Goal: Task Accomplishment & Management: Use online tool/utility

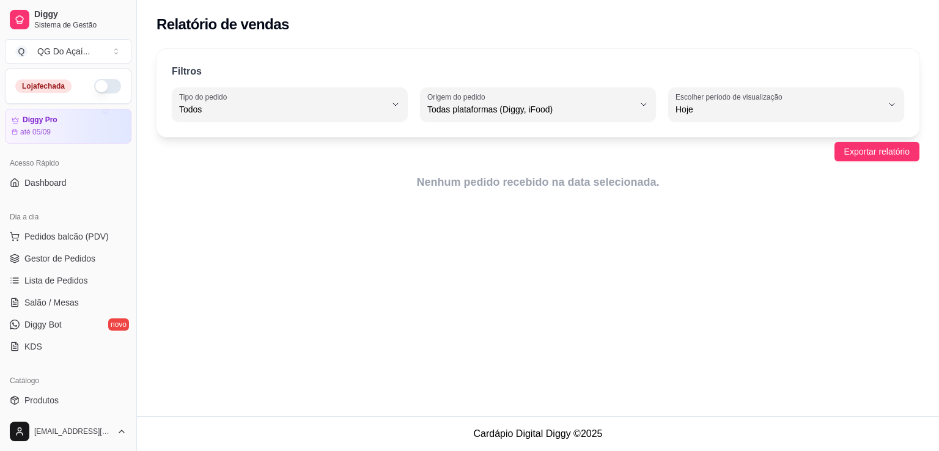
select select "ALL"
select select "0"
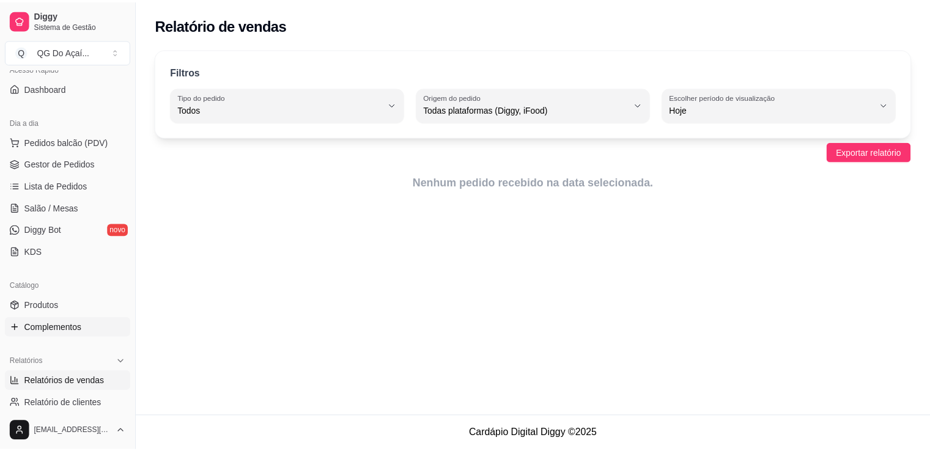
scroll to position [183, 0]
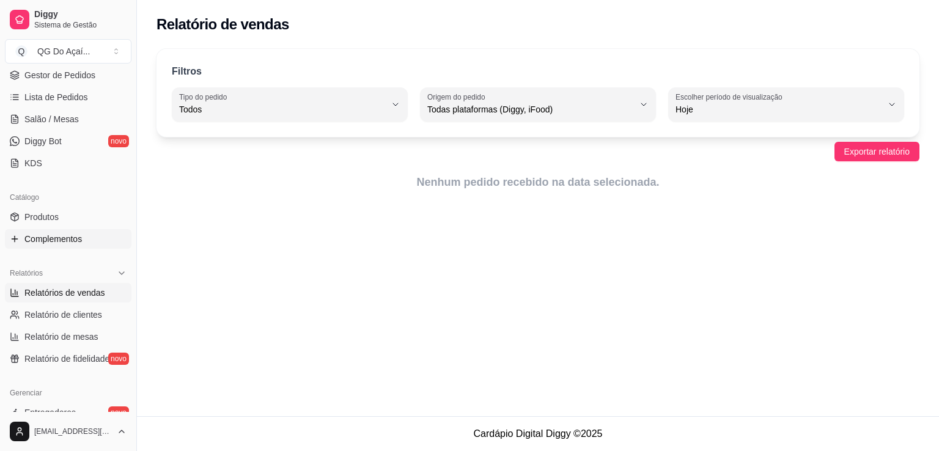
click at [75, 235] on span "Complementos" at bounding box center [52, 239] width 57 height 12
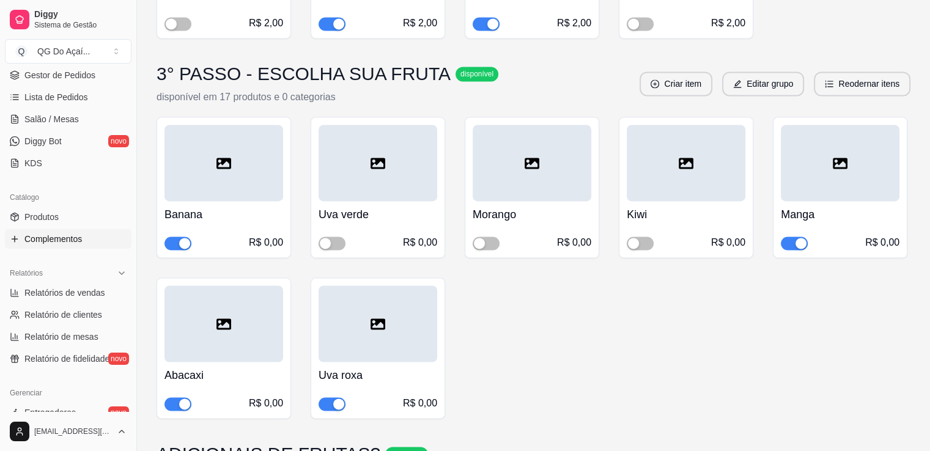
scroll to position [1896, 0]
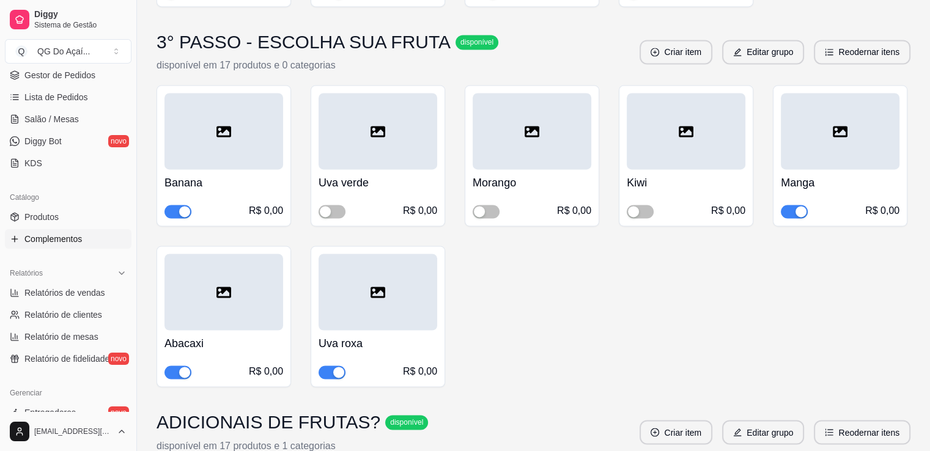
click at [173, 366] on span "button" at bounding box center [178, 372] width 27 height 13
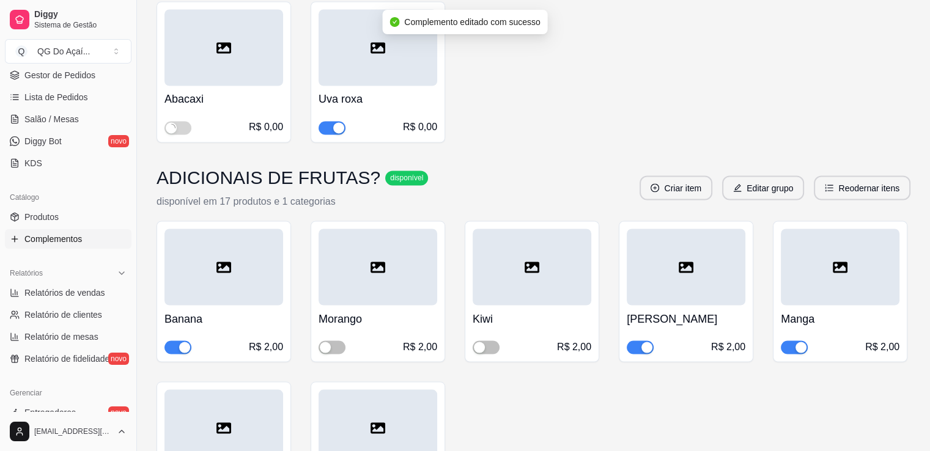
scroll to position [2324, 0]
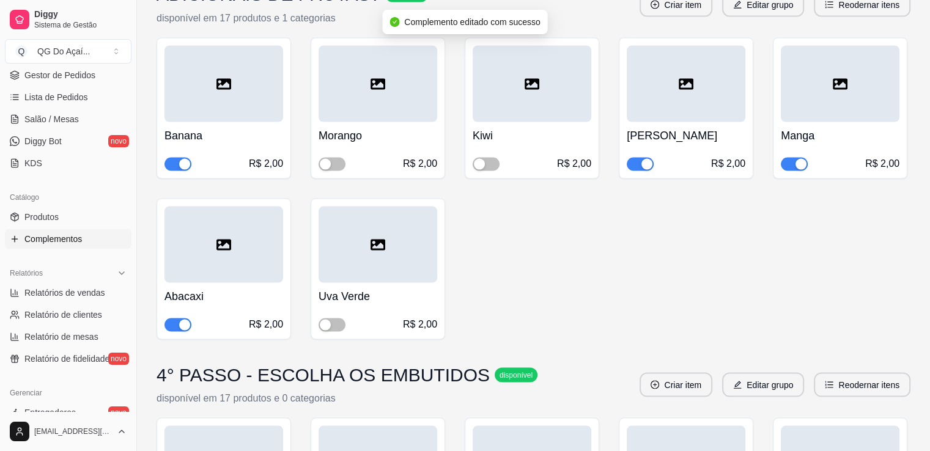
click at [174, 318] on span "button" at bounding box center [178, 324] width 27 height 13
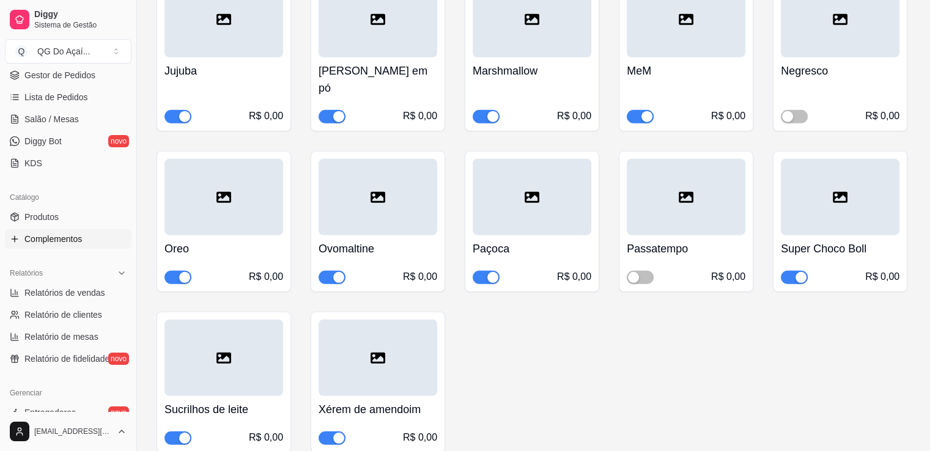
scroll to position [3364, 0]
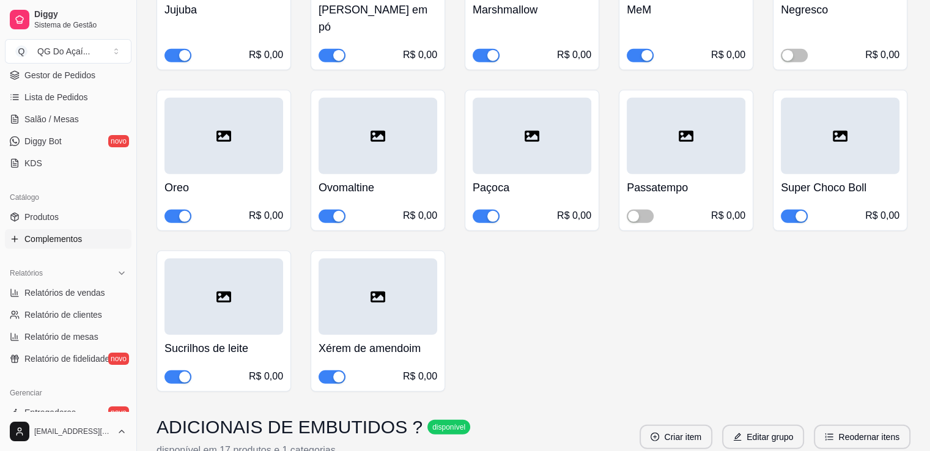
click at [790, 210] on span "button" at bounding box center [794, 216] width 27 height 13
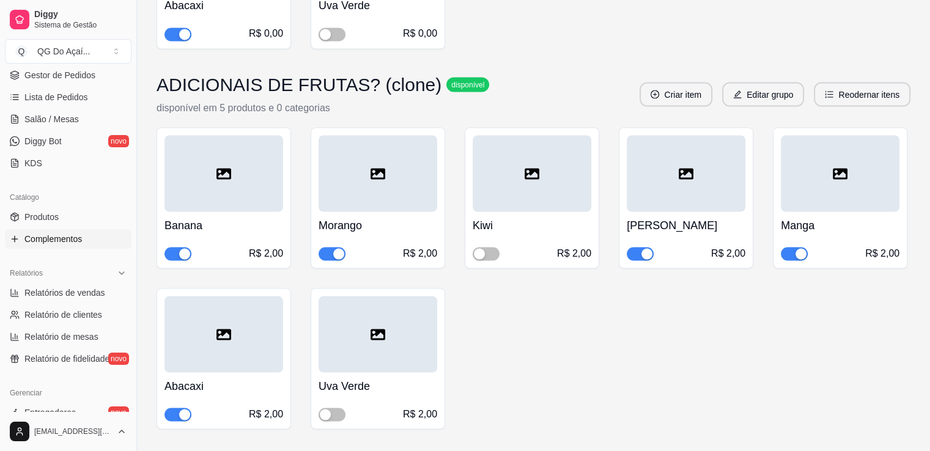
scroll to position [6911, 0]
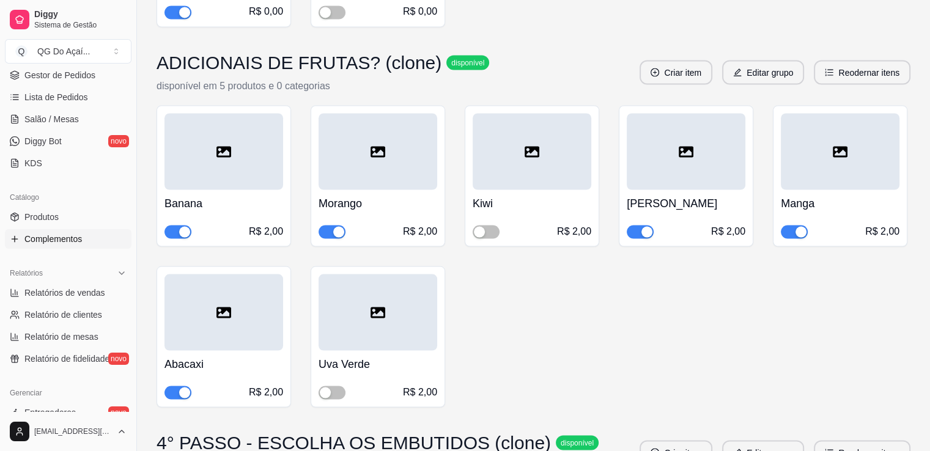
click at [328, 225] on span "button" at bounding box center [332, 231] width 27 height 13
click at [169, 386] on span "button" at bounding box center [178, 392] width 27 height 13
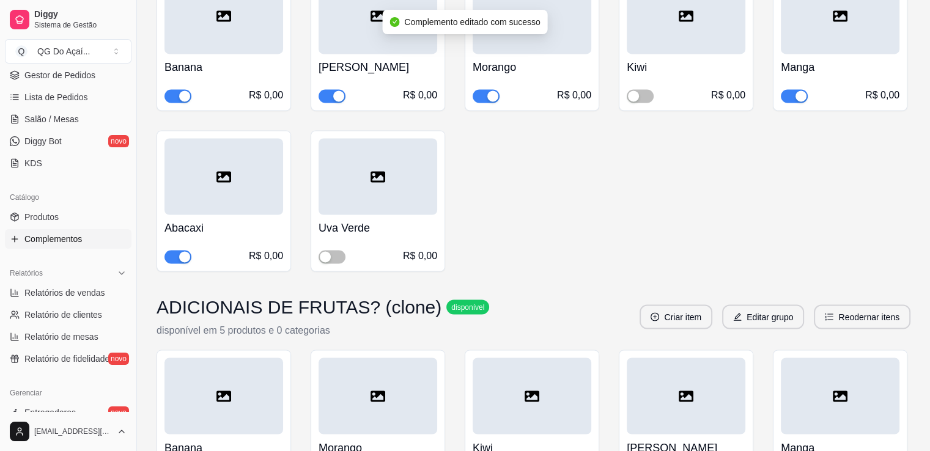
scroll to position [6544, 0]
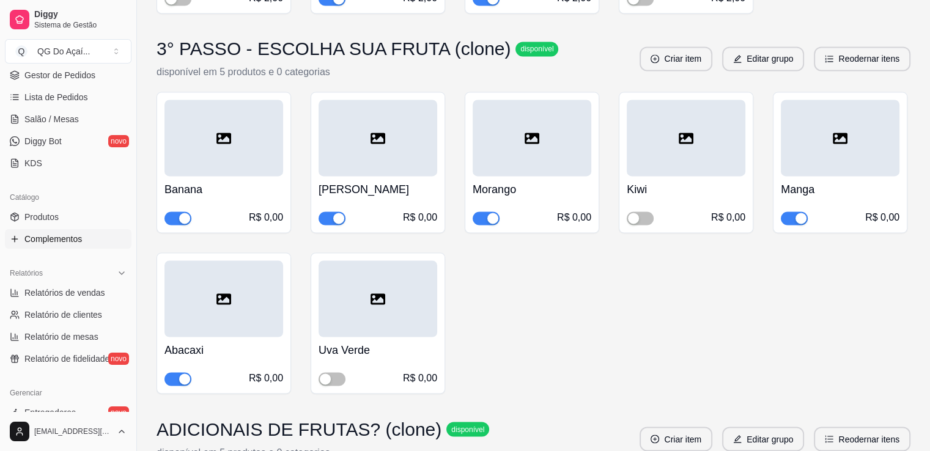
click at [171, 372] on span "button" at bounding box center [178, 378] width 27 height 13
click at [480, 212] on span "button" at bounding box center [486, 218] width 27 height 13
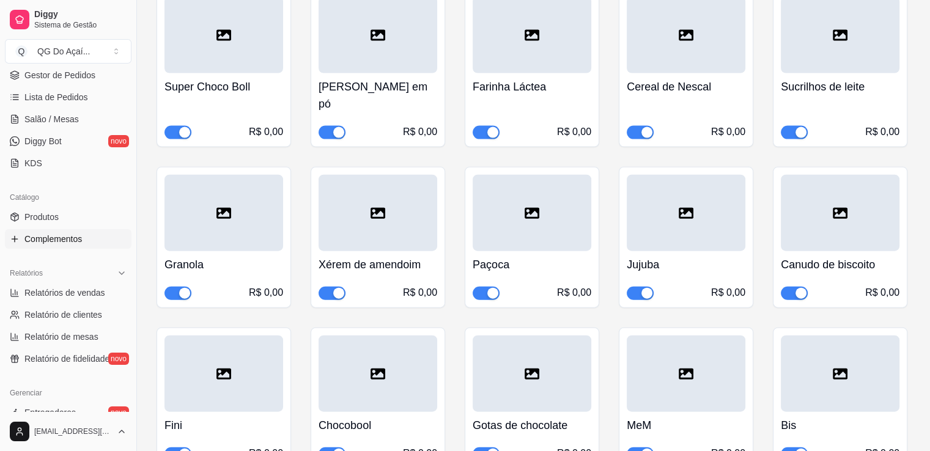
scroll to position [7401, 0]
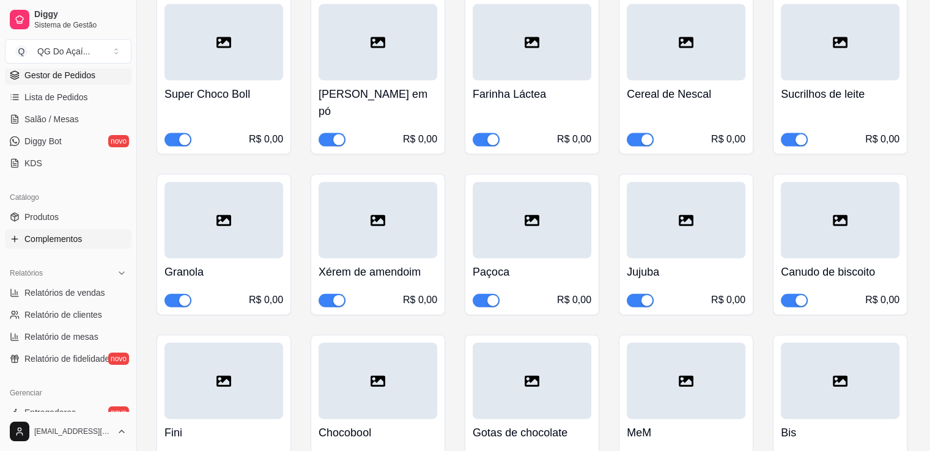
click at [48, 78] on span "Gestor de Pedidos" at bounding box center [59, 75] width 71 height 12
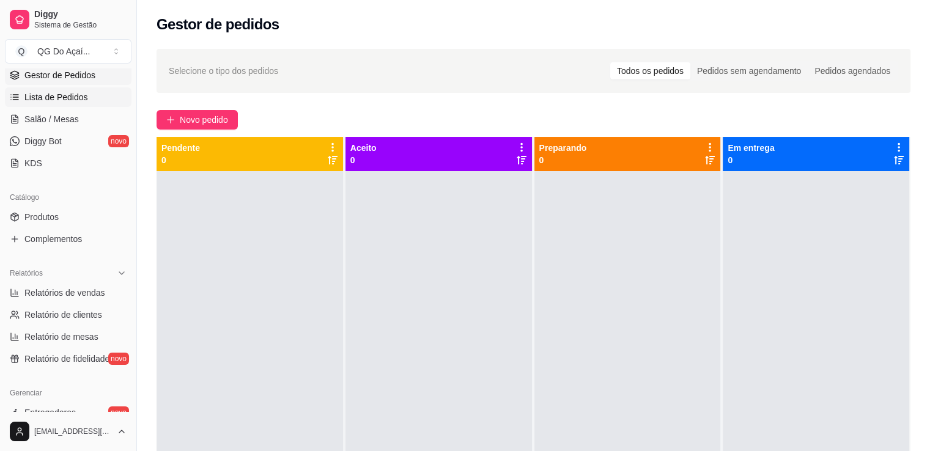
click at [60, 96] on span "Lista de Pedidos" at bounding box center [56, 97] width 64 height 12
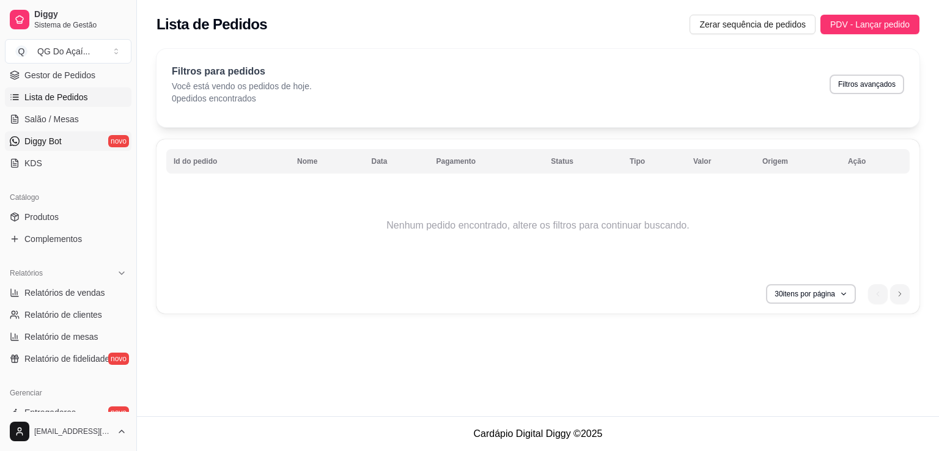
scroll to position [61, 0]
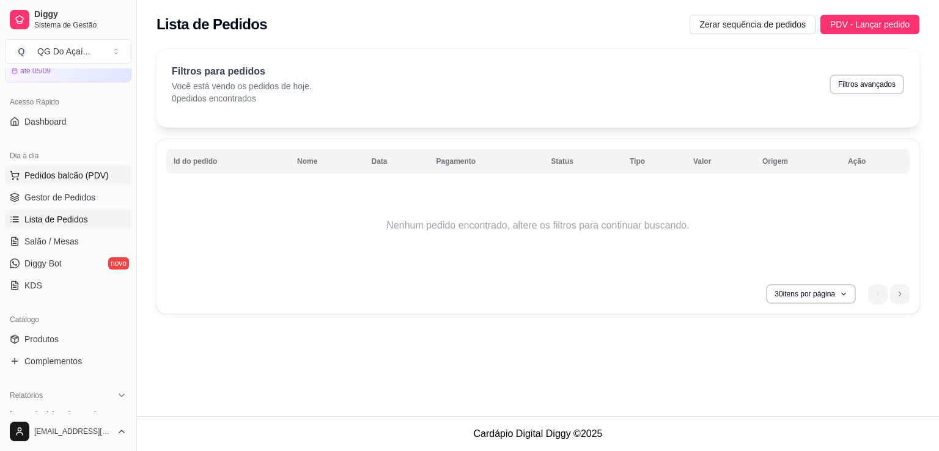
click at [72, 172] on span "Pedidos balcão (PDV)" at bounding box center [66, 175] width 84 height 12
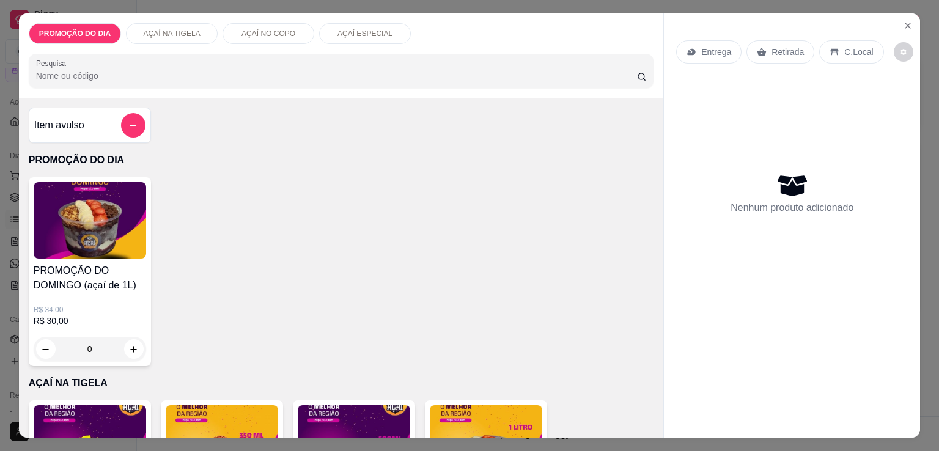
scroll to position [245, 0]
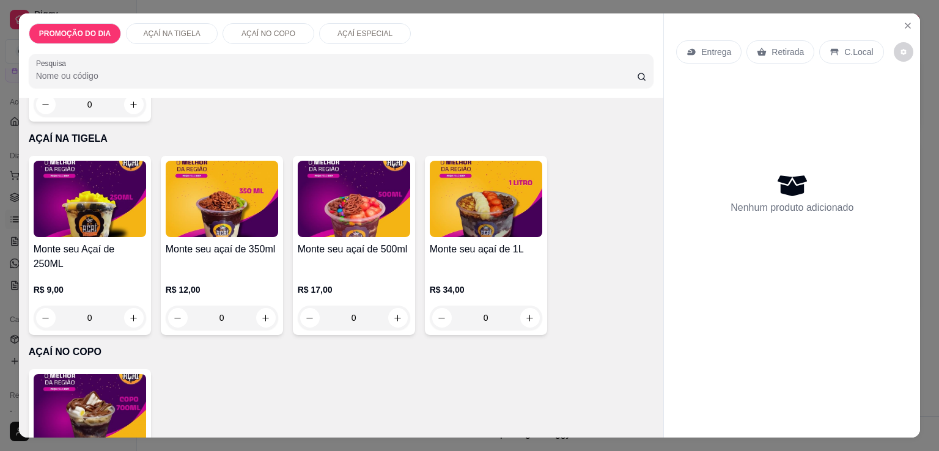
click at [262, 306] on div "0" at bounding box center [222, 318] width 113 height 24
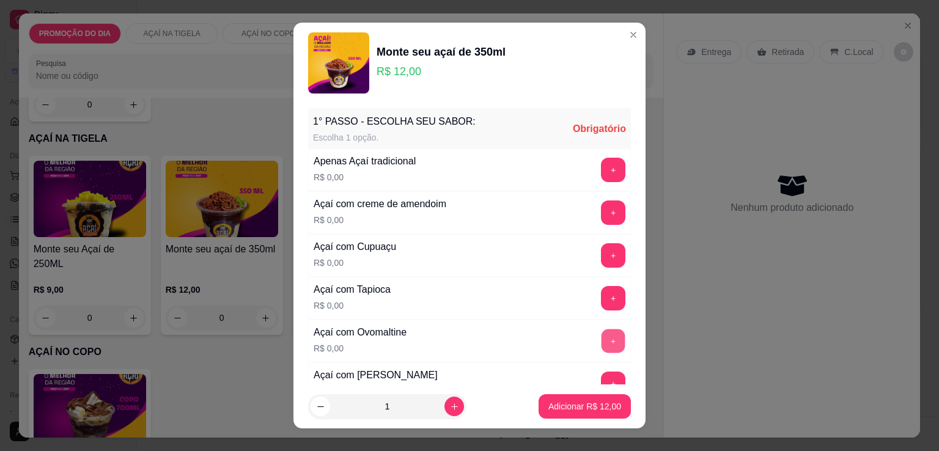
click at [602, 333] on button "+" at bounding box center [614, 342] width 24 height 24
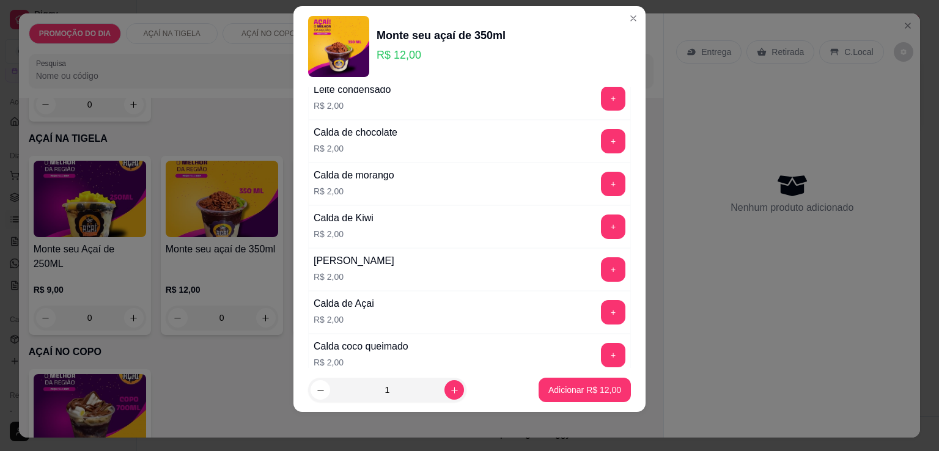
scroll to position [3198, 0]
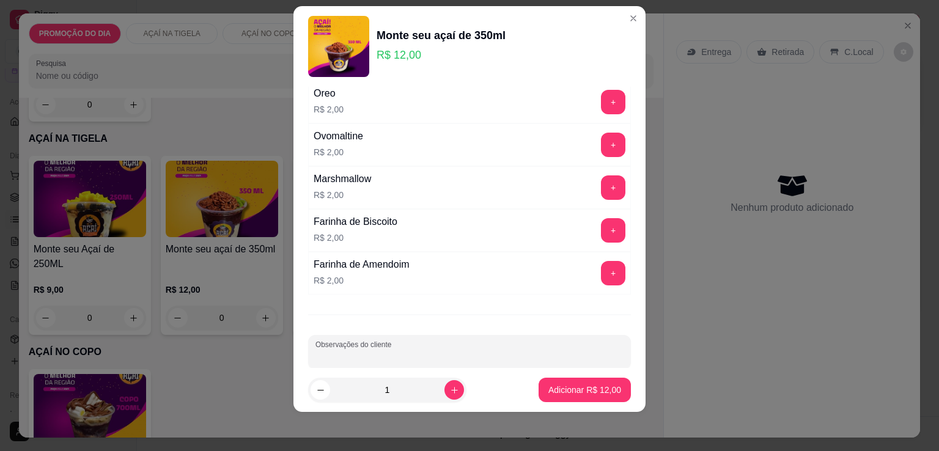
click at [330, 335] on div "Observações do cliente" at bounding box center [469, 352] width 323 height 34
type input "1 cupuacu, açai, uva, finni, mm, chocobol,"
click at [450, 394] on icon "increase-product-quantity" at bounding box center [454, 390] width 9 height 9
click at [445, 393] on button "increase-product-quantity" at bounding box center [455, 390] width 20 height 20
type input "3"
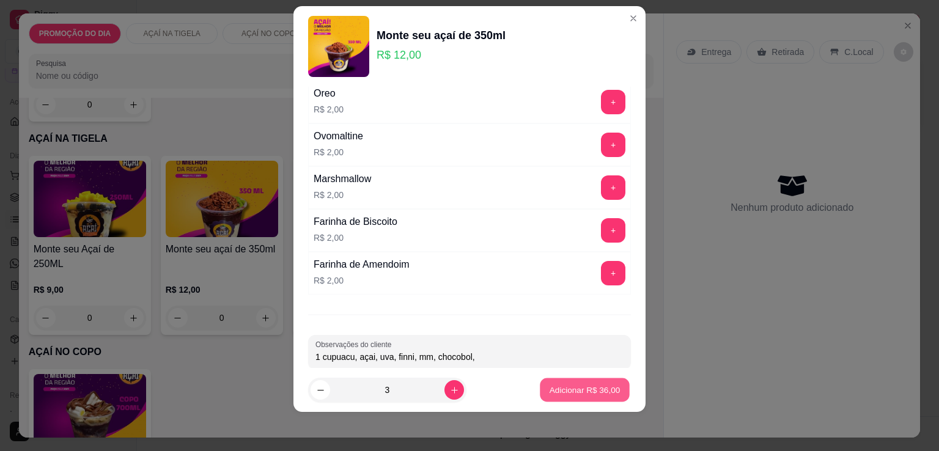
click at [576, 391] on p "Adicionar R$ 36,00" at bounding box center [585, 390] width 71 height 12
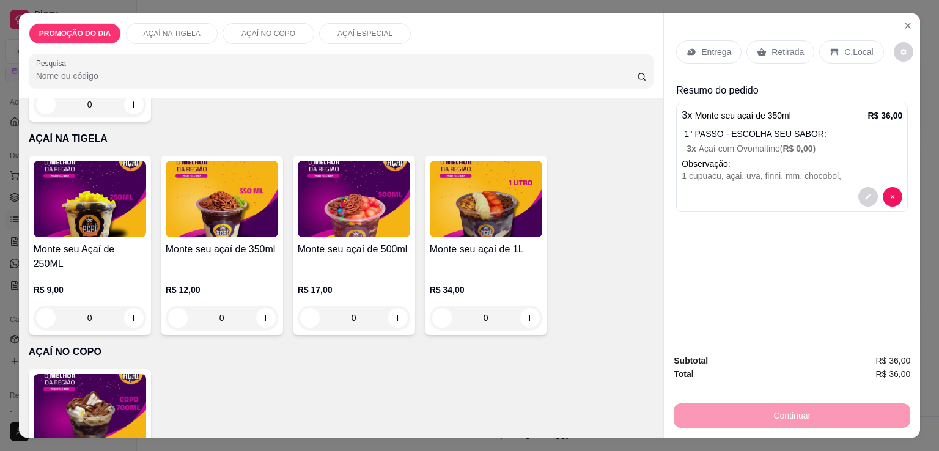
click at [772, 50] on p "Retirada" at bounding box center [788, 52] width 32 height 12
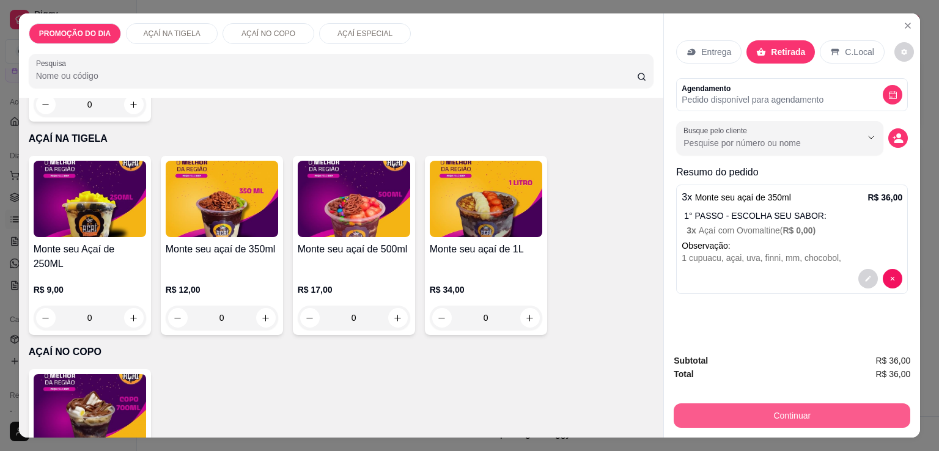
click at [774, 407] on button "Continuar" at bounding box center [792, 416] width 237 height 24
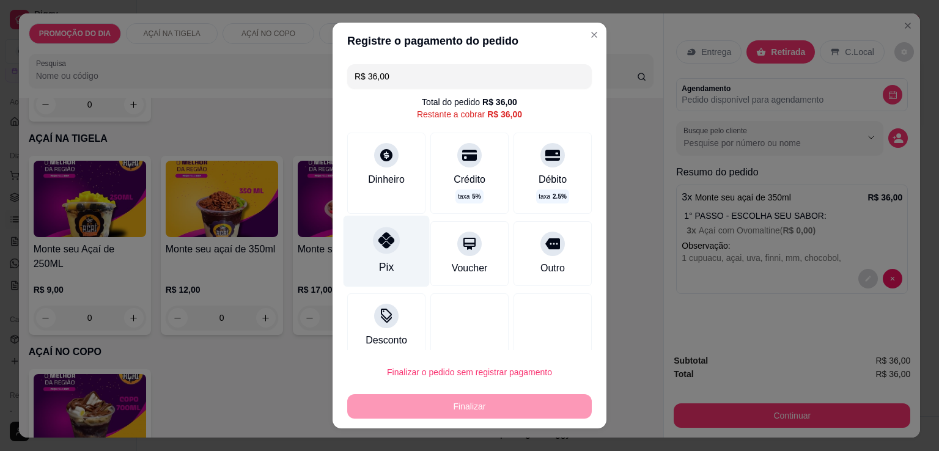
click at [383, 256] on div "Pix" at bounding box center [387, 252] width 86 height 72
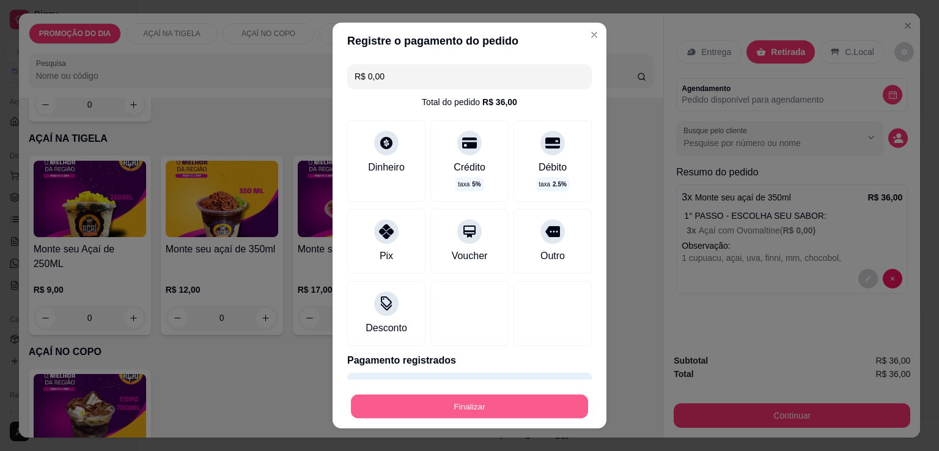
click at [467, 404] on button "Finalizar" at bounding box center [469, 407] width 237 height 24
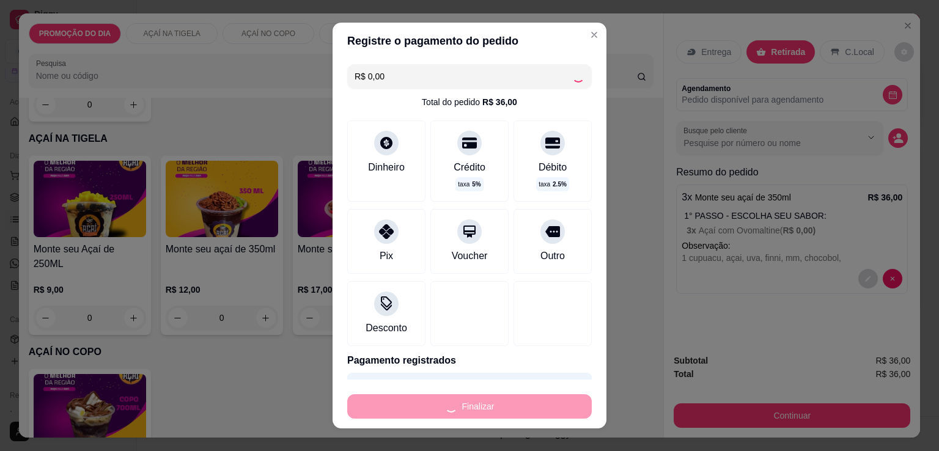
type input "-R$ 36,00"
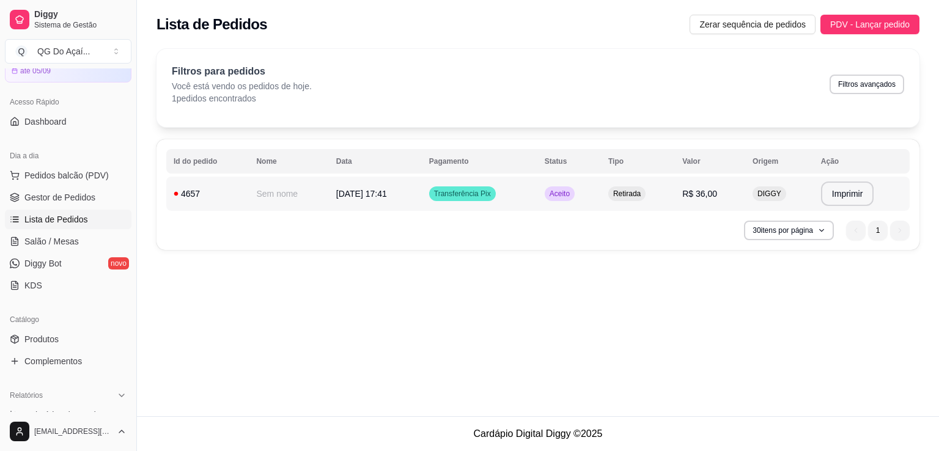
click at [534, 201] on td "Transferência Pix" at bounding box center [480, 194] width 116 height 34
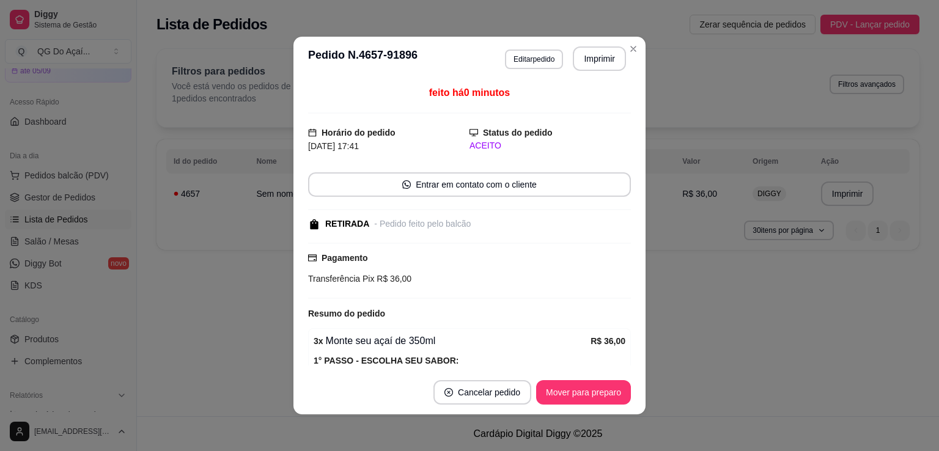
scroll to position [102, 0]
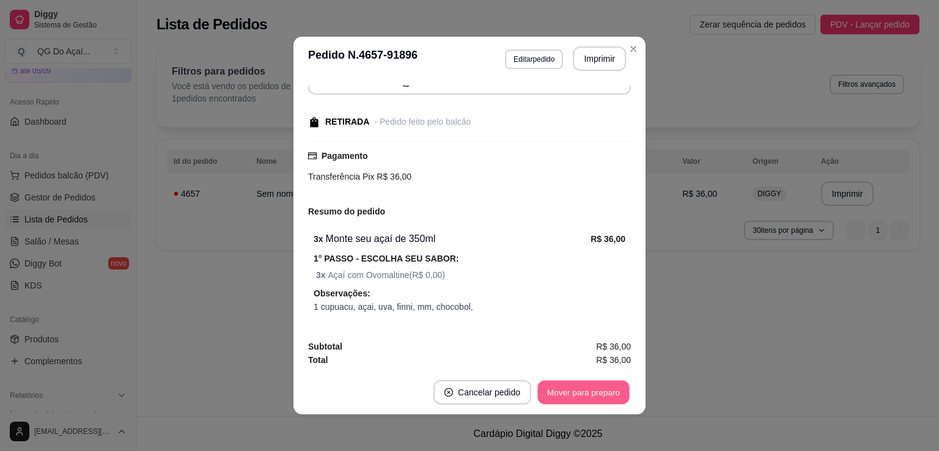
click at [550, 402] on button "Mover para preparo" at bounding box center [584, 393] width 92 height 24
click at [577, 401] on button "Mover para retirada disponível" at bounding box center [563, 393] width 131 height 24
click at [576, 391] on button "Mover para finalizado" at bounding box center [581, 392] width 102 height 24
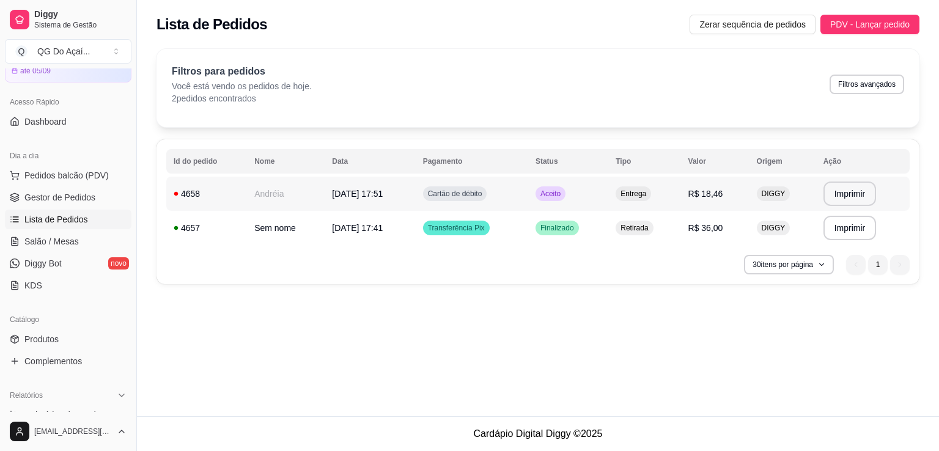
click at [460, 196] on span "Cartão de débito" at bounding box center [455, 194] width 59 height 10
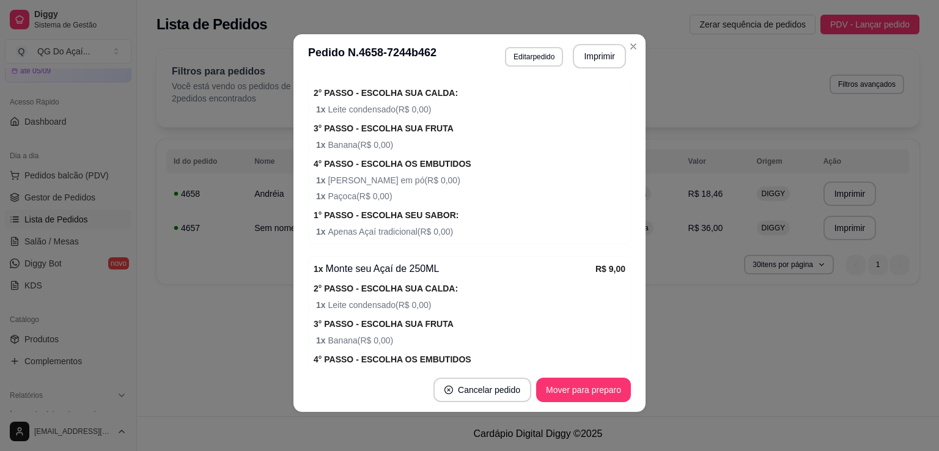
scroll to position [486, 0]
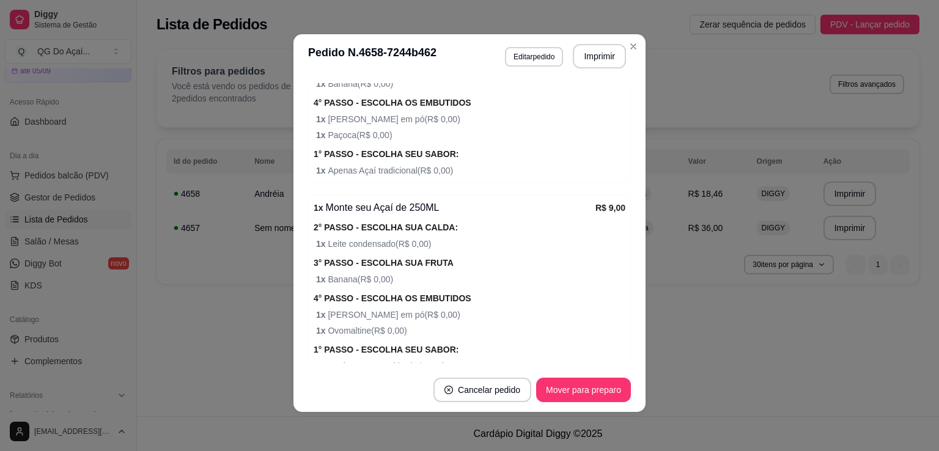
click at [595, 398] on button "Mover para preparo" at bounding box center [583, 390] width 95 height 24
click at [595, 390] on button "Mover para entrega" at bounding box center [584, 391] width 92 height 24
click at [597, 392] on button "Mover para finalizado" at bounding box center [581, 391] width 98 height 24
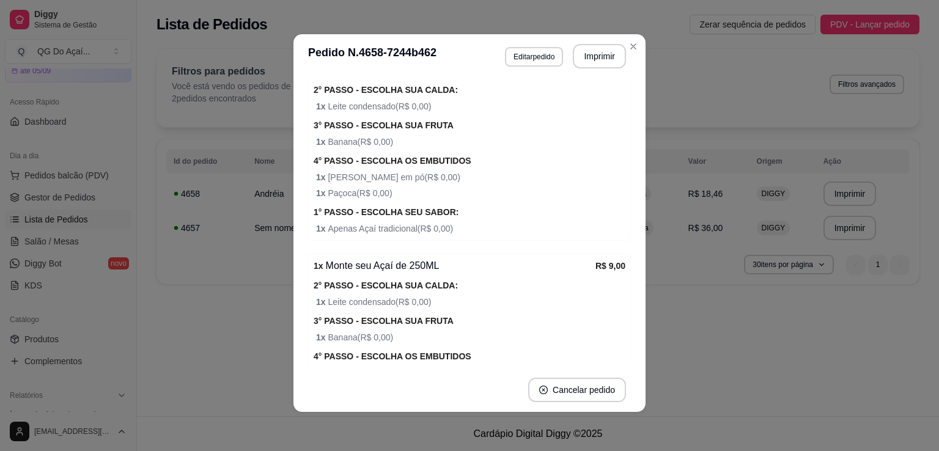
scroll to position [519, 0]
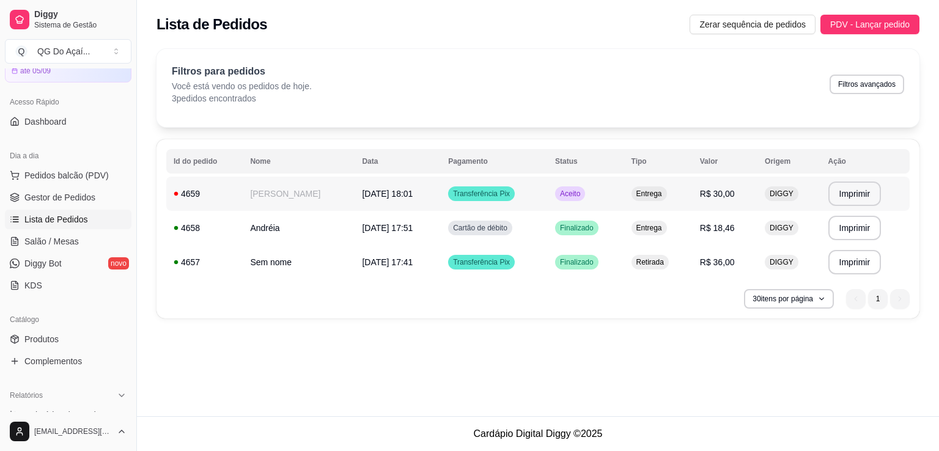
click at [418, 196] on td "[DATE] 18:01" at bounding box center [398, 194] width 86 height 34
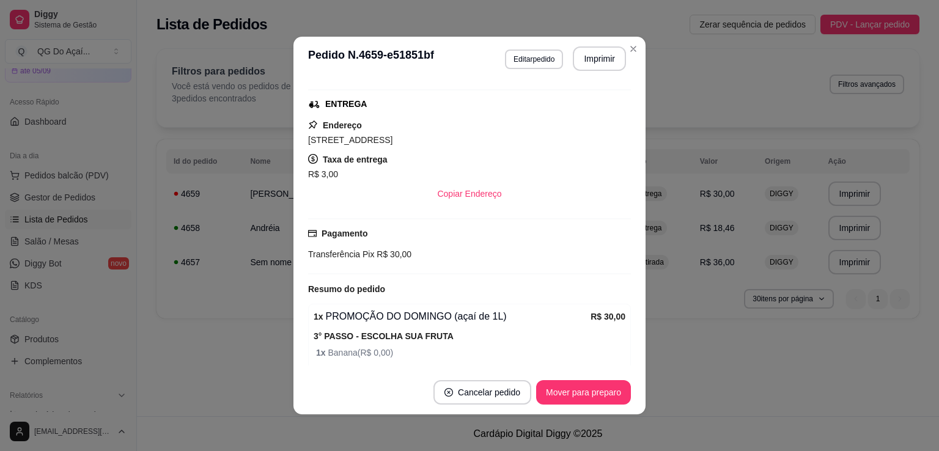
scroll to position [306, 0]
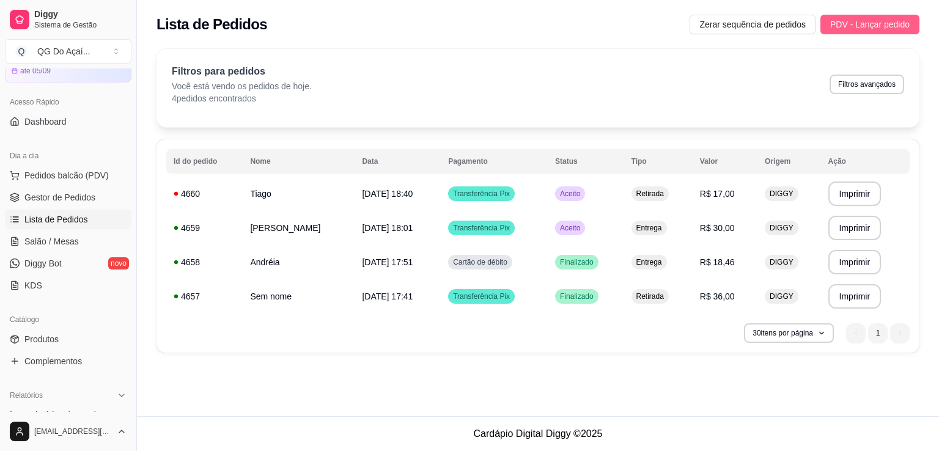
click at [878, 18] on span "PDV - Lançar pedido" at bounding box center [871, 24] width 80 height 13
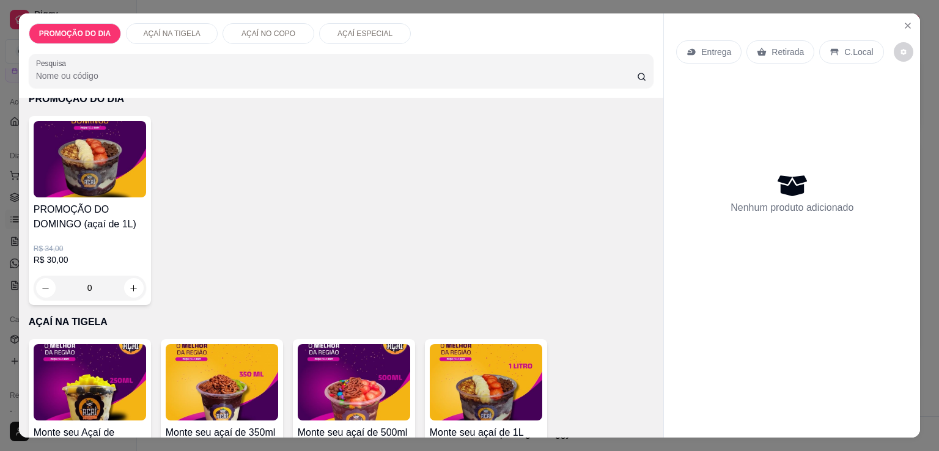
scroll to position [245, 0]
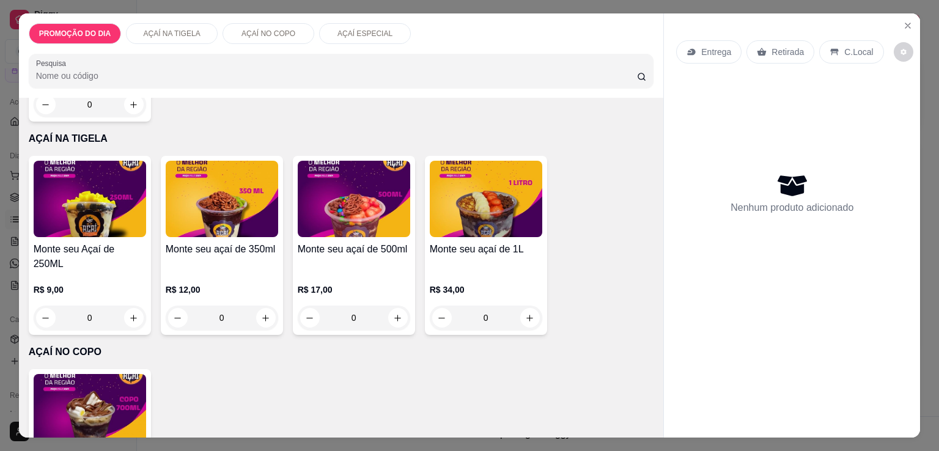
click at [130, 306] on div "0" at bounding box center [90, 318] width 113 height 24
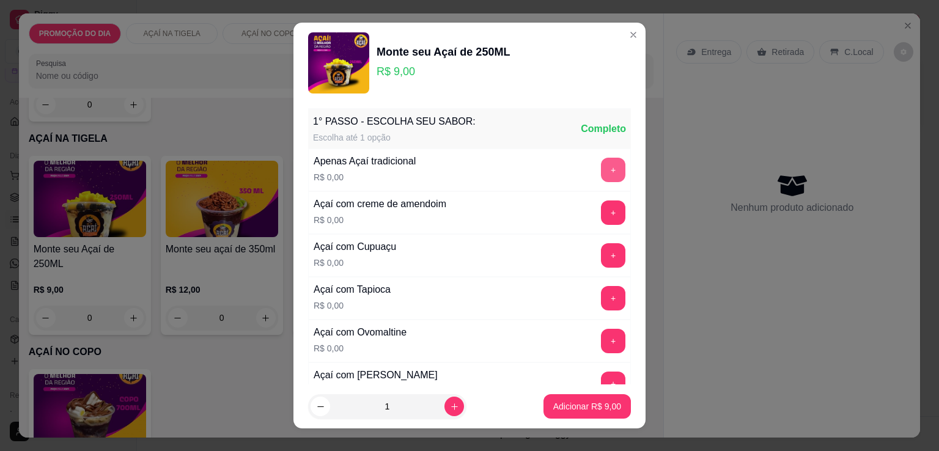
click at [601, 168] on button "+" at bounding box center [613, 170] width 24 height 24
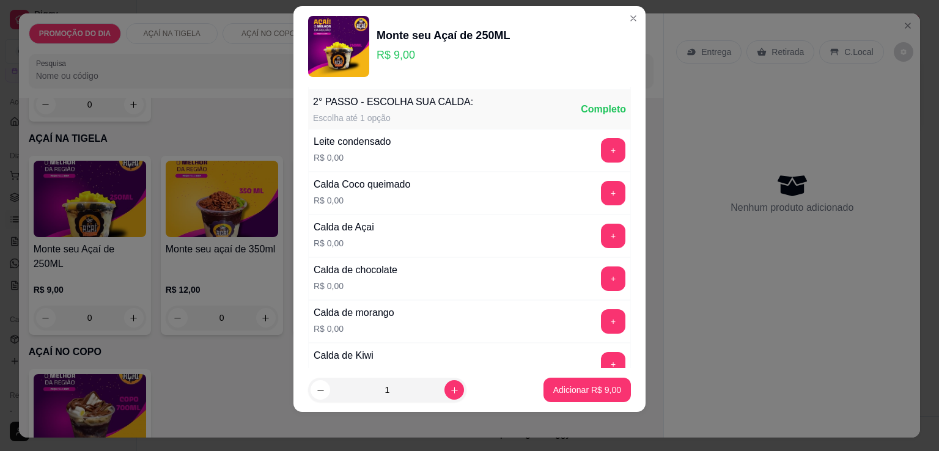
scroll to position [3198, 0]
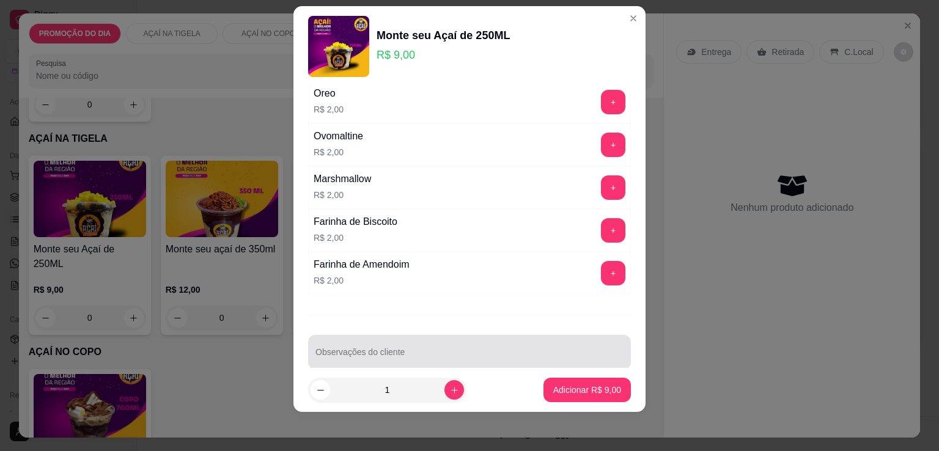
click at [318, 340] on div at bounding box center [470, 352] width 308 height 24
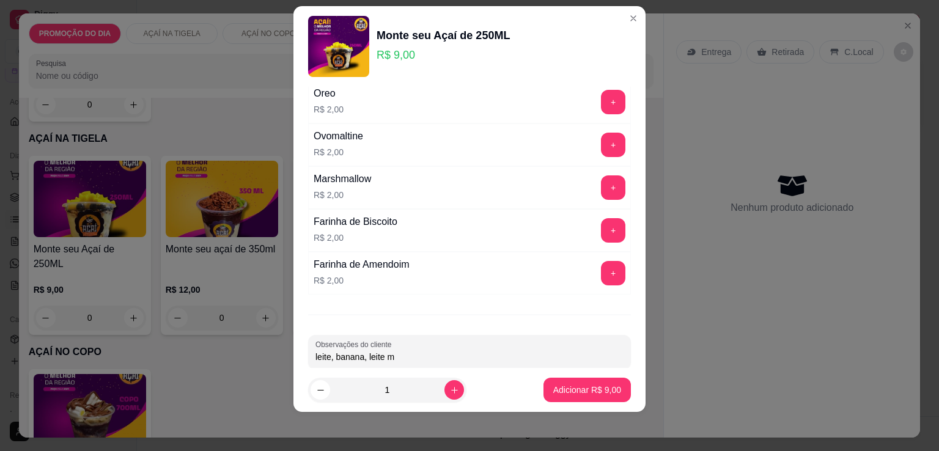
type input "leite, banana, leite mm"
click at [560, 391] on p "Adicionar R$ 9,00" at bounding box center [588, 390] width 68 height 12
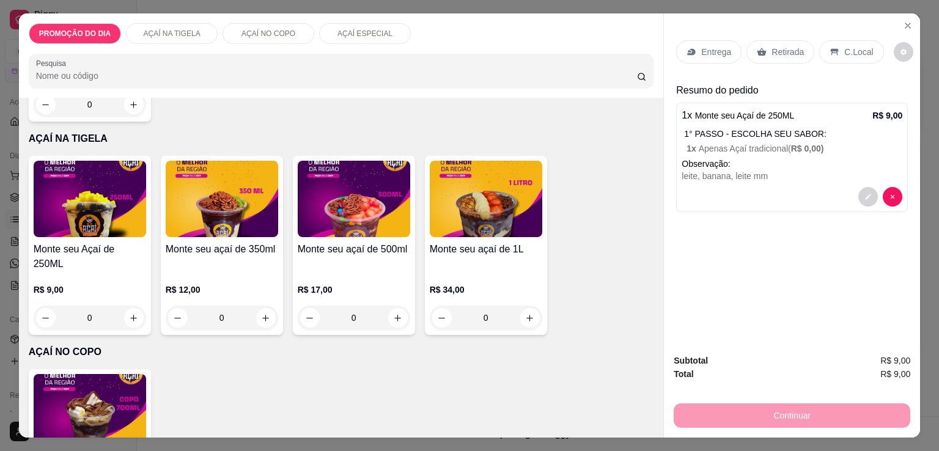
click at [394, 306] on div "0" at bounding box center [354, 318] width 113 height 24
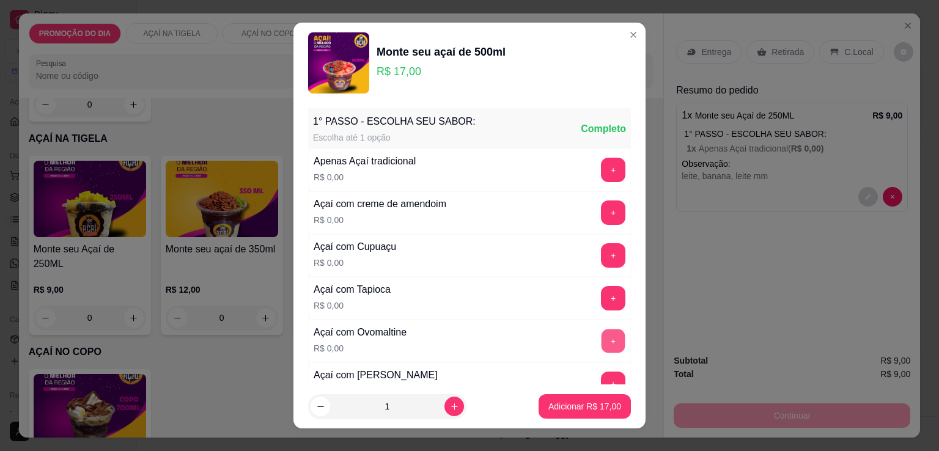
click at [602, 334] on button "+" at bounding box center [614, 342] width 24 height 24
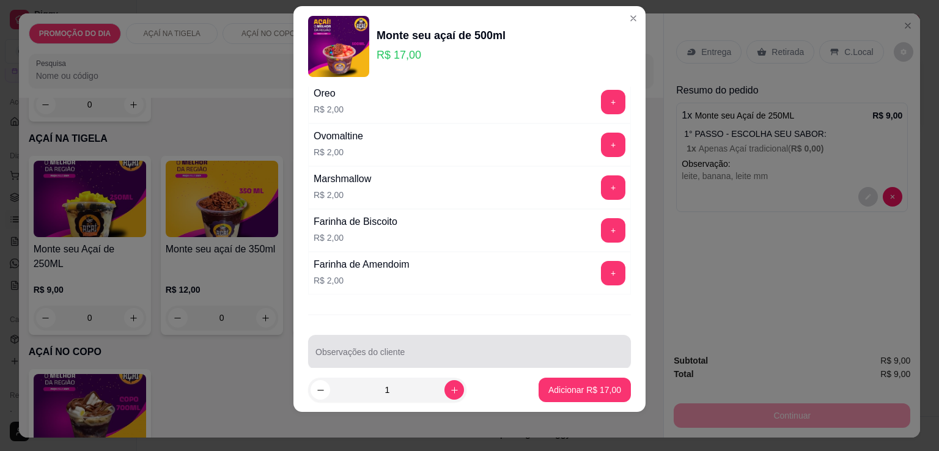
click at [345, 340] on div at bounding box center [470, 352] width 308 height 24
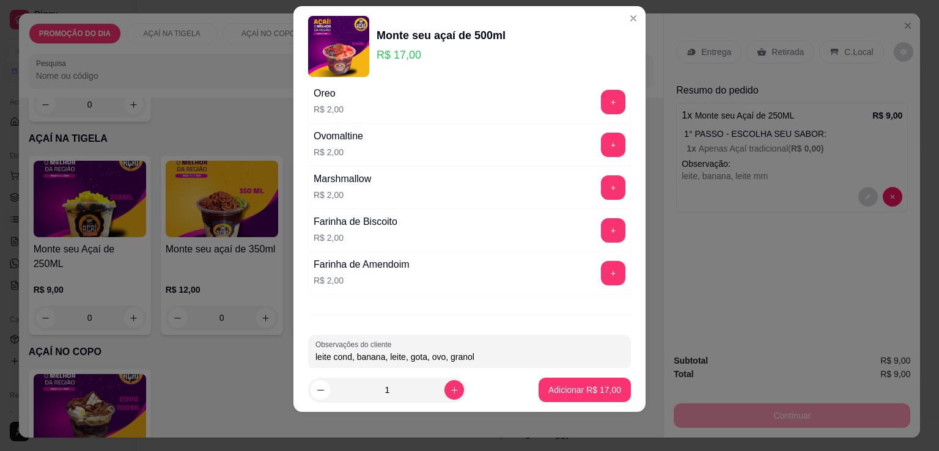
type input "leite cond, banana, leite, gota, ovo, granola"
click at [556, 388] on p "Adicionar R$ 17,00" at bounding box center [585, 390] width 73 height 12
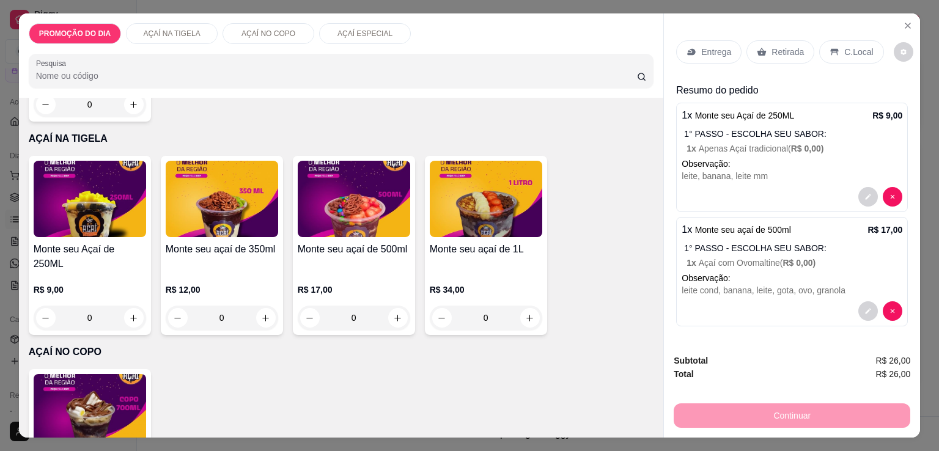
click at [791, 49] on p "Retirada" at bounding box center [788, 52] width 32 height 12
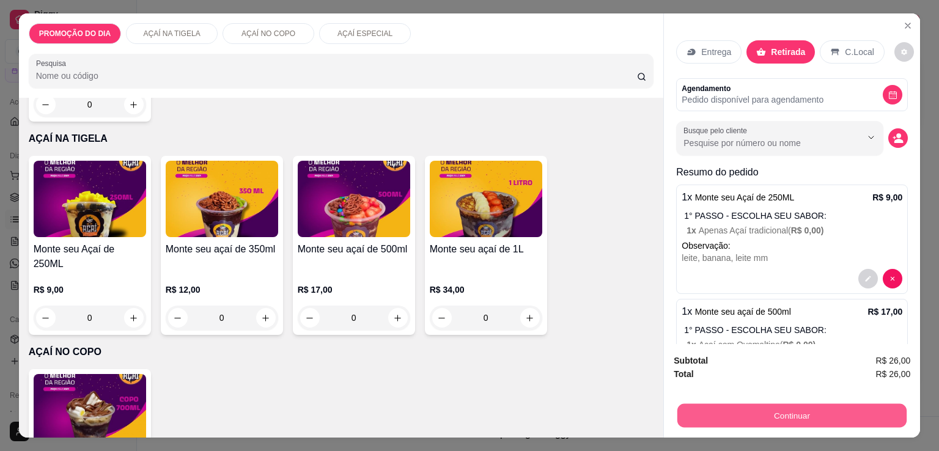
click at [802, 413] on button "Continuar" at bounding box center [792, 416] width 229 height 24
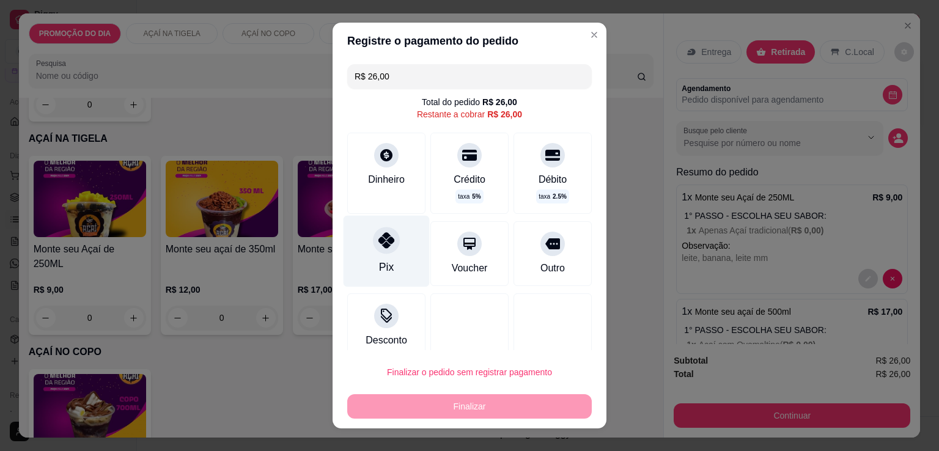
click at [382, 252] on div at bounding box center [386, 240] width 27 height 27
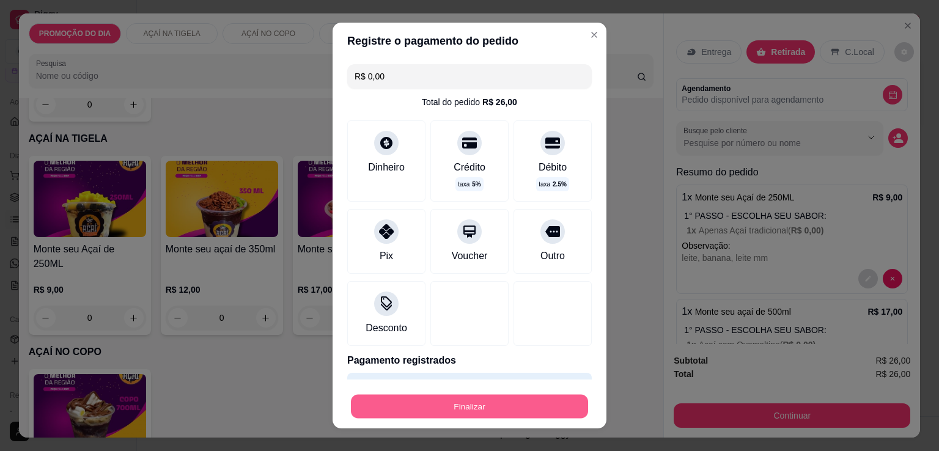
click at [443, 402] on button "Finalizar" at bounding box center [469, 407] width 237 height 24
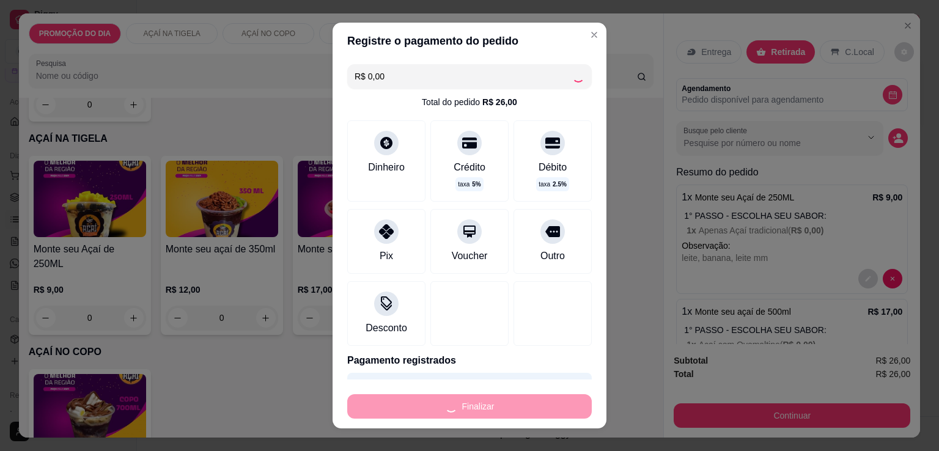
type input "-R$ 26,00"
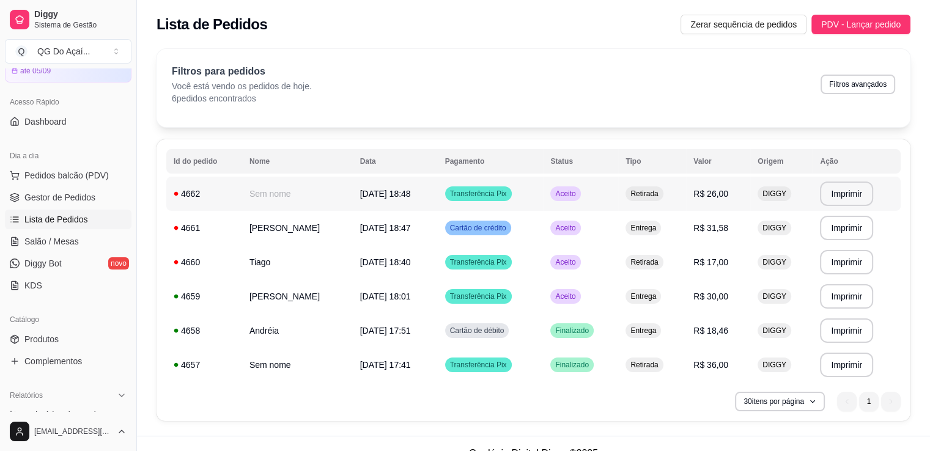
click at [399, 198] on span "[DATE] 18:48" at bounding box center [385, 194] width 51 height 10
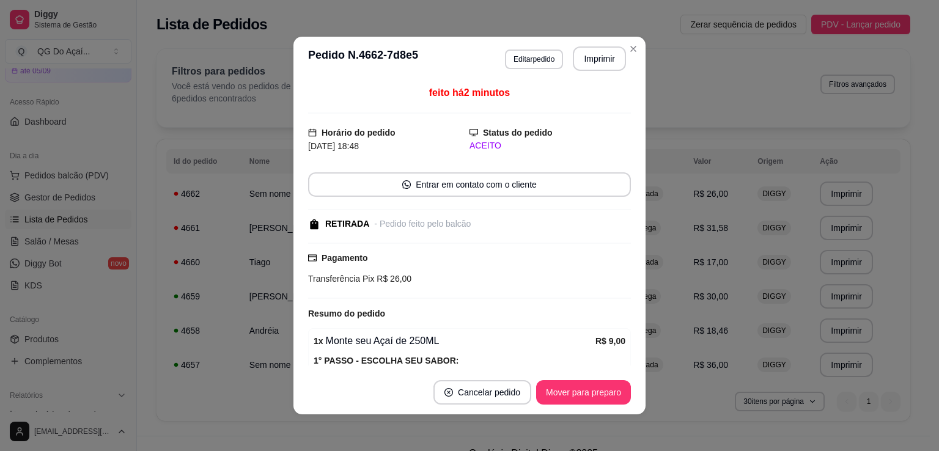
scroll to position [207, 0]
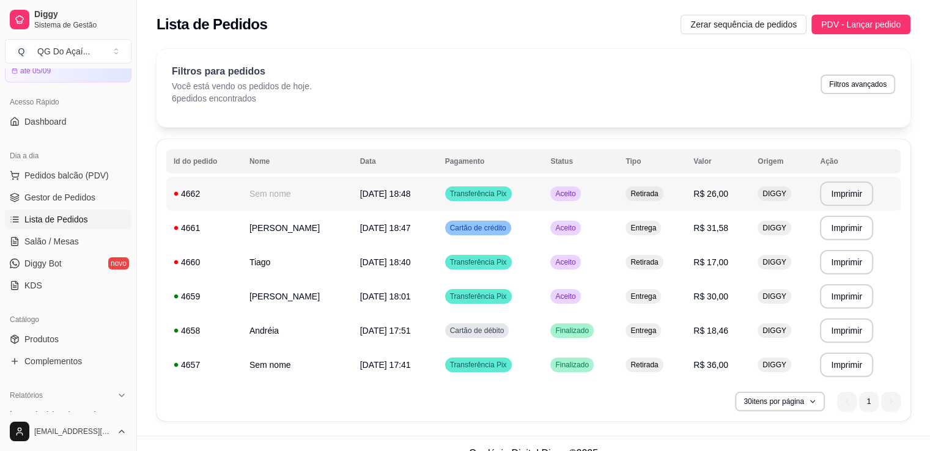
click at [425, 200] on td "[DATE] 18:48" at bounding box center [395, 194] width 85 height 34
click at [432, 232] on td "[DATE] 18:47" at bounding box center [395, 228] width 85 height 34
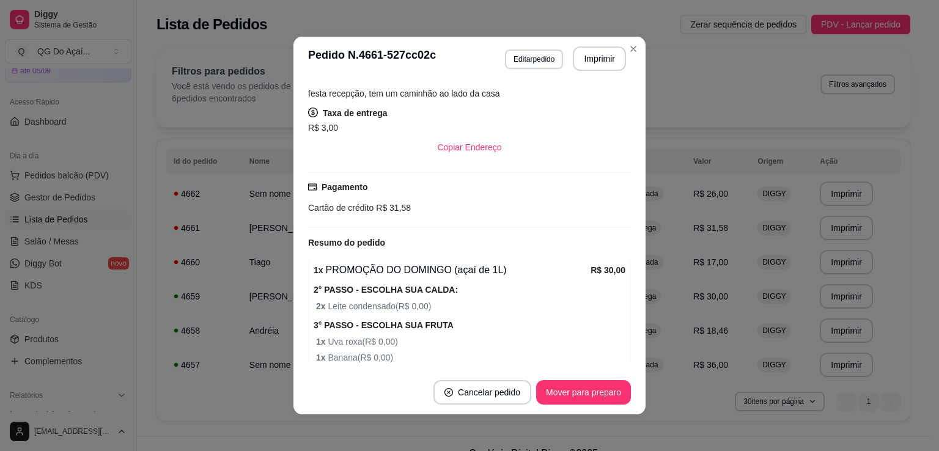
scroll to position [306, 0]
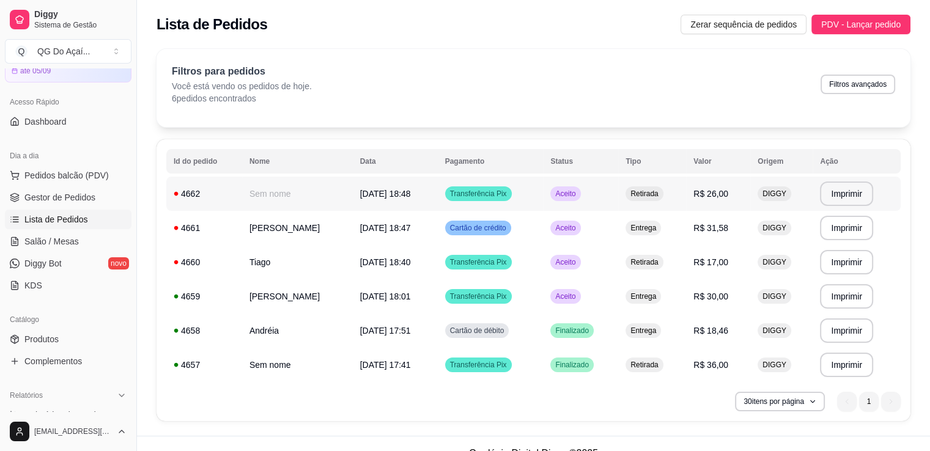
click at [432, 194] on td "[DATE] 18:48" at bounding box center [395, 194] width 85 height 34
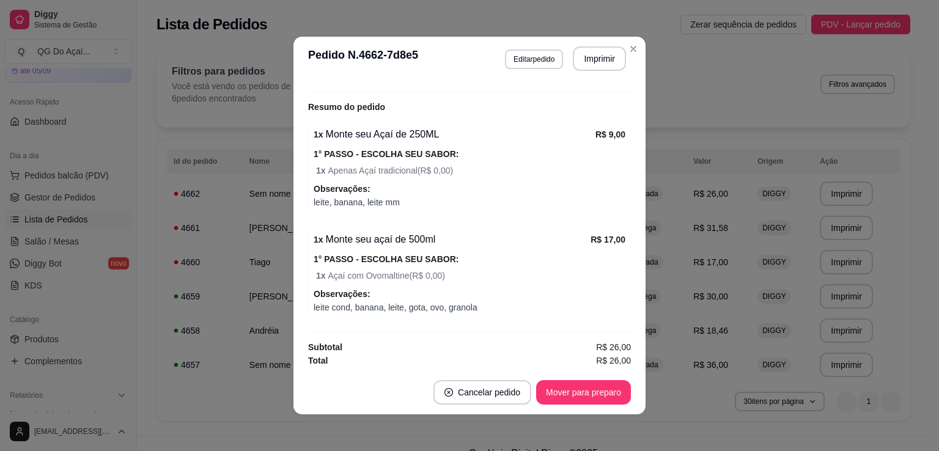
scroll to position [2, 0]
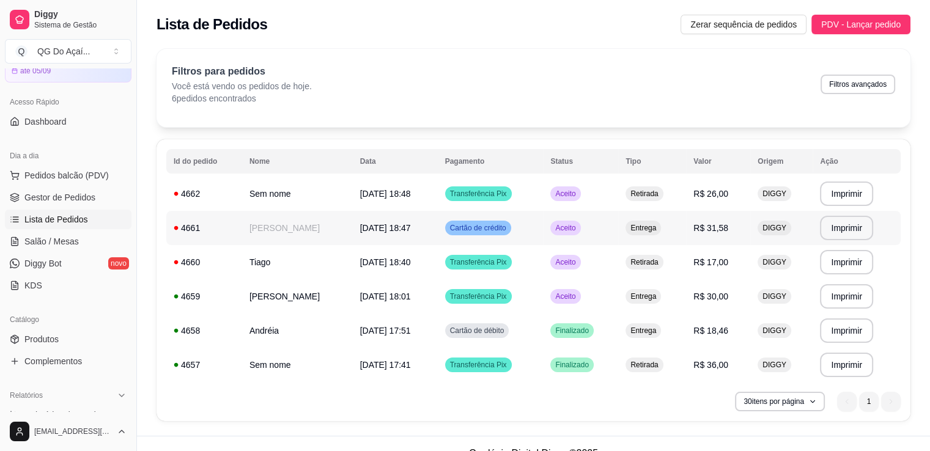
click at [410, 234] on td "[DATE] 18:47" at bounding box center [395, 228] width 85 height 34
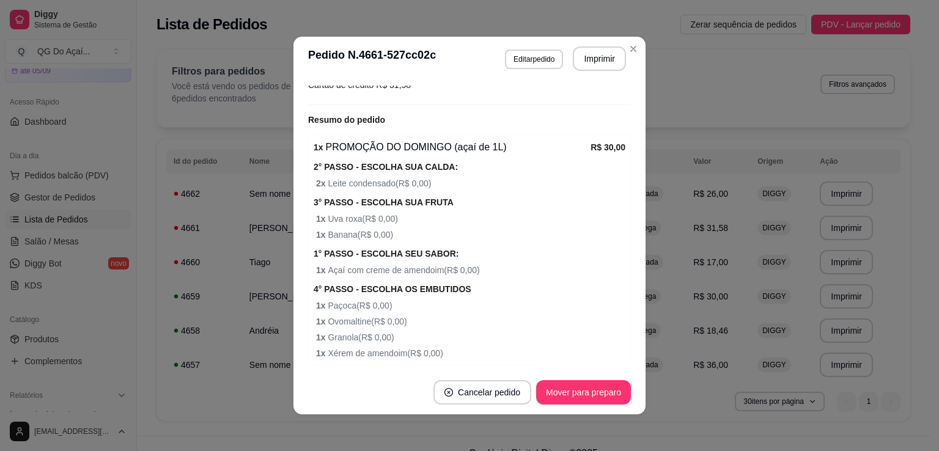
scroll to position [413, 0]
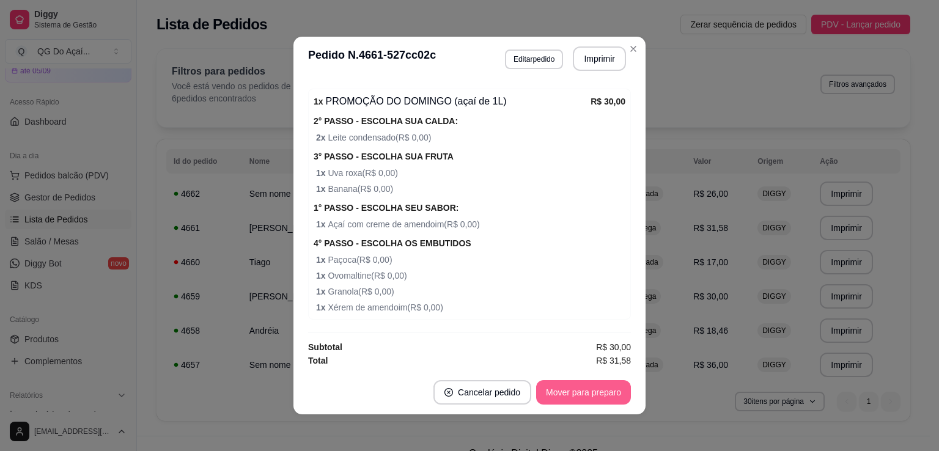
click at [587, 385] on button "Mover para preparo" at bounding box center [583, 392] width 95 height 24
click at [591, 387] on button "Mover para entrega" at bounding box center [584, 392] width 94 height 24
click at [591, 387] on button "Mover para finalizado" at bounding box center [581, 392] width 102 height 24
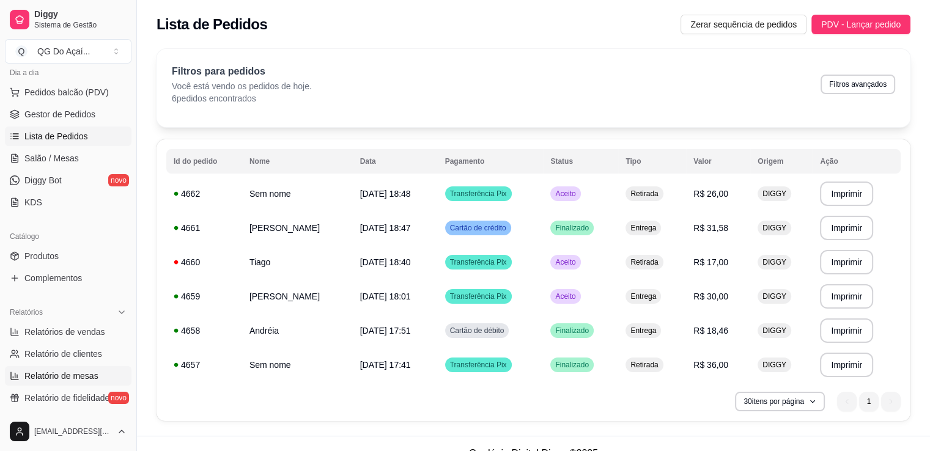
scroll to position [183, 0]
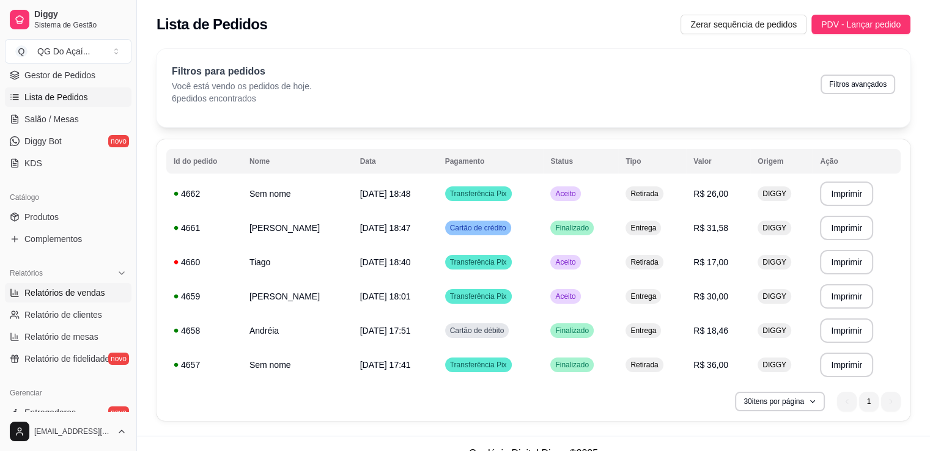
click at [102, 297] on span "Relatórios de vendas" at bounding box center [64, 293] width 81 height 12
select select "ALL"
select select "0"
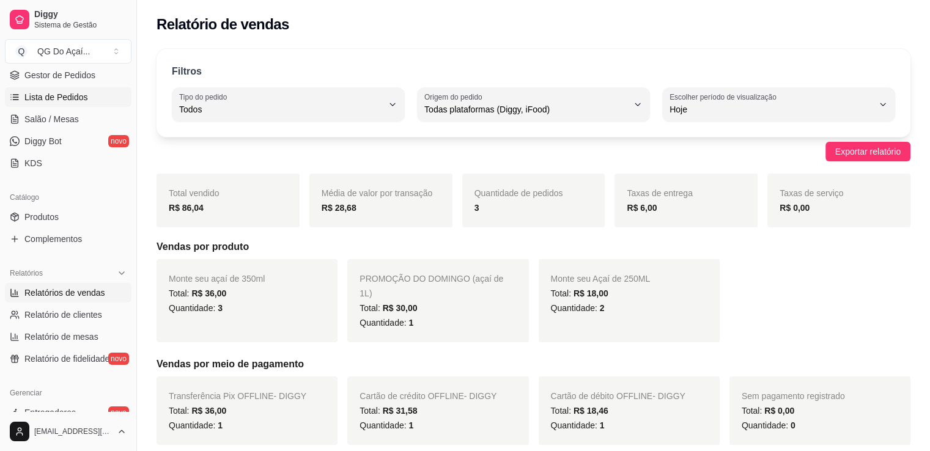
click at [64, 103] on link "Lista de Pedidos" at bounding box center [68, 97] width 127 height 20
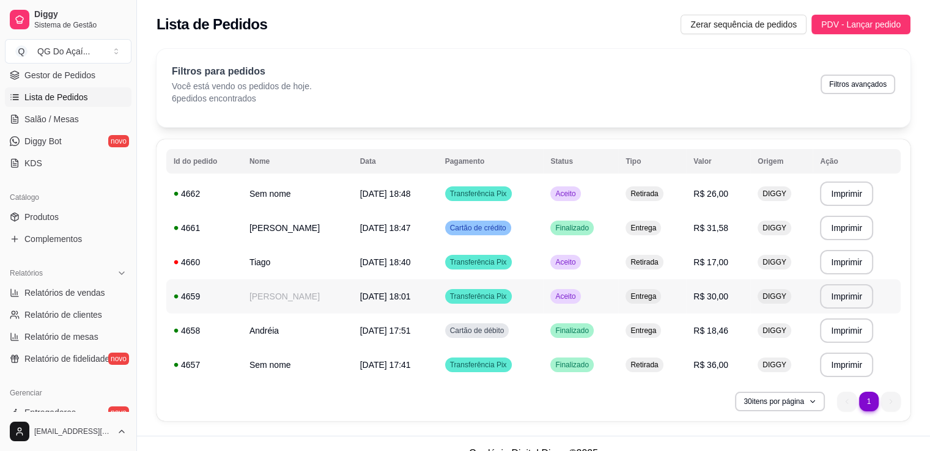
click at [578, 294] on span "Aceito" at bounding box center [565, 297] width 25 height 10
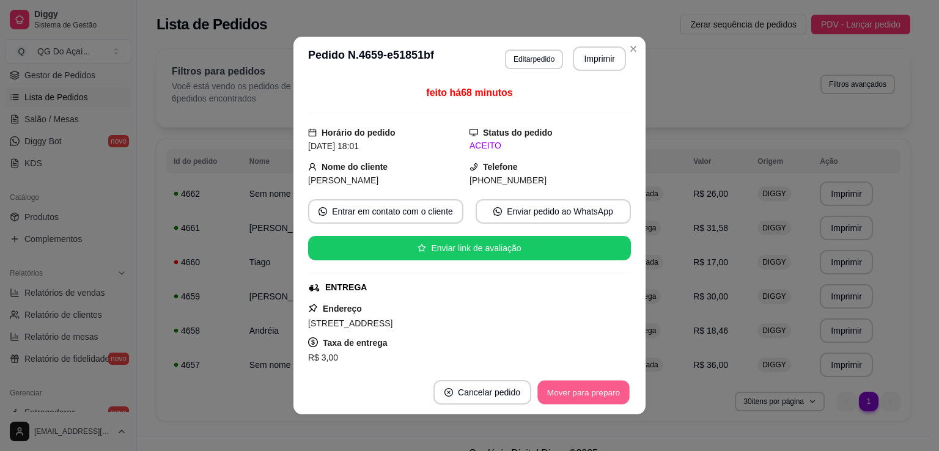
click at [578, 399] on button "Mover para preparo" at bounding box center [584, 393] width 92 height 24
click at [578, 399] on button "Mover para entrega" at bounding box center [584, 393] width 92 height 24
click at [578, 399] on button "Mover para finalizado" at bounding box center [581, 392] width 102 height 24
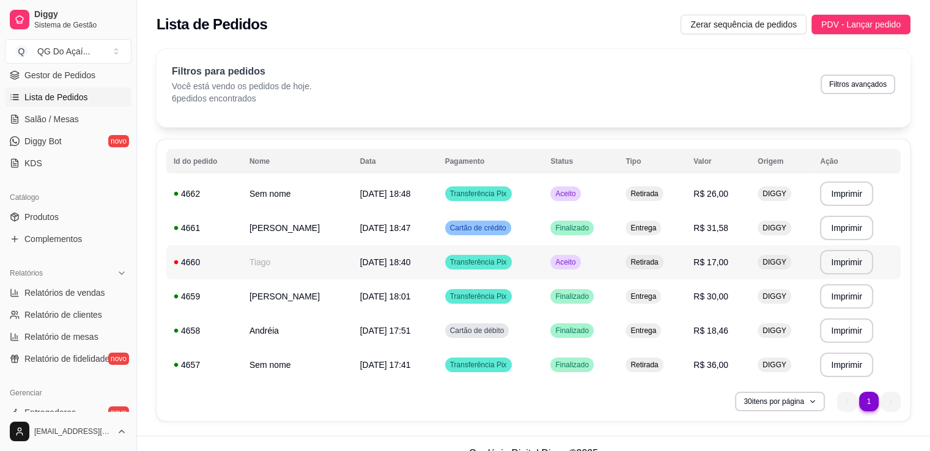
click at [578, 260] on span "Aceito" at bounding box center [565, 262] width 25 height 10
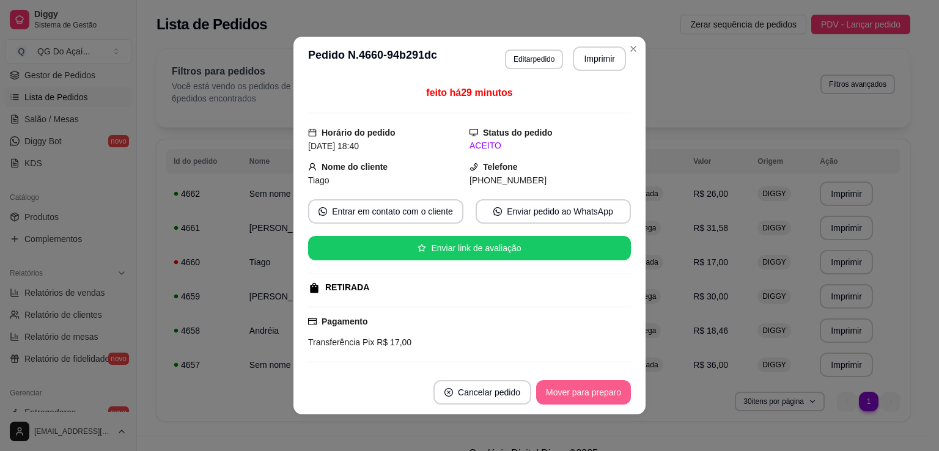
click at [607, 392] on button "Mover para preparo" at bounding box center [583, 392] width 95 height 24
click at [607, 392] on button "Mover para finalizado" at bounding box center [581, 392] width 102 height 24
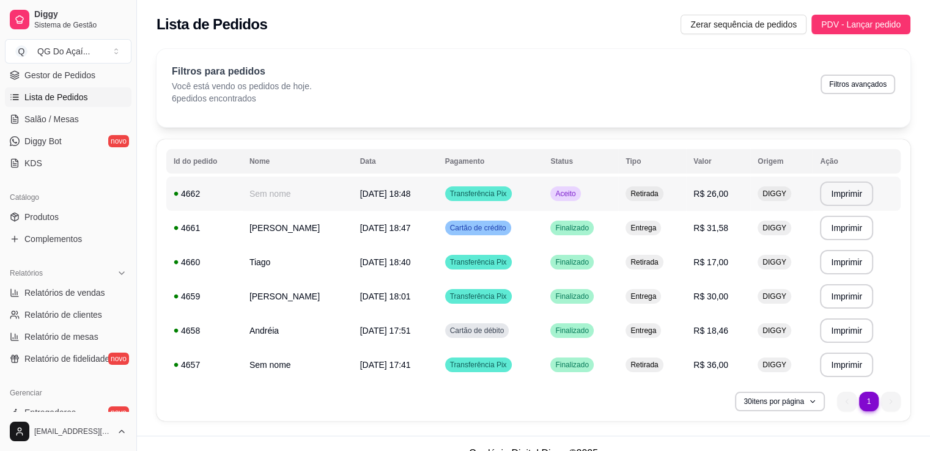
click at [578, 189] on span "Aceito" at bounding box center [565, 194] width 25 height 10
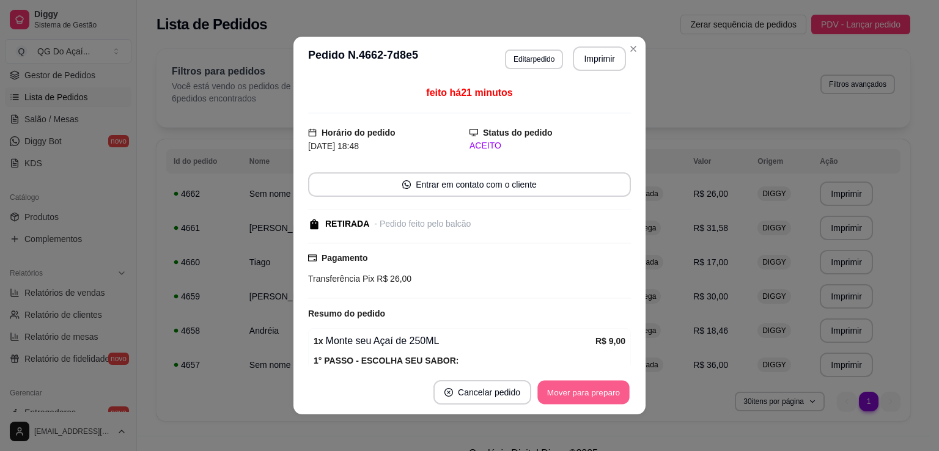
click at [570, 387] on button "Mover para preparo" at bounding box center [584, 393] width 92 height 24
click at [572, 385] on button "Mover para retirada disponível" at bounding box center [563, 393] width 131 height 24
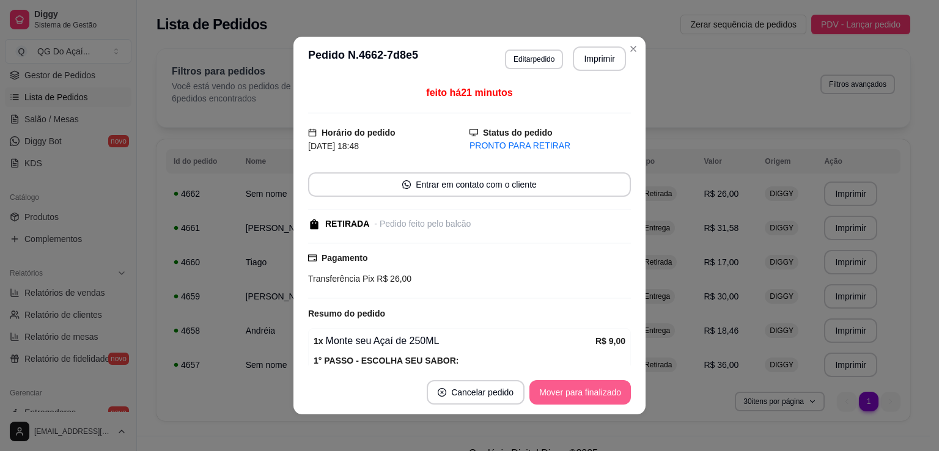
click at [572, 385] on button "Mover para finalizado" at bounding box center [581, 392] width 102 height 24
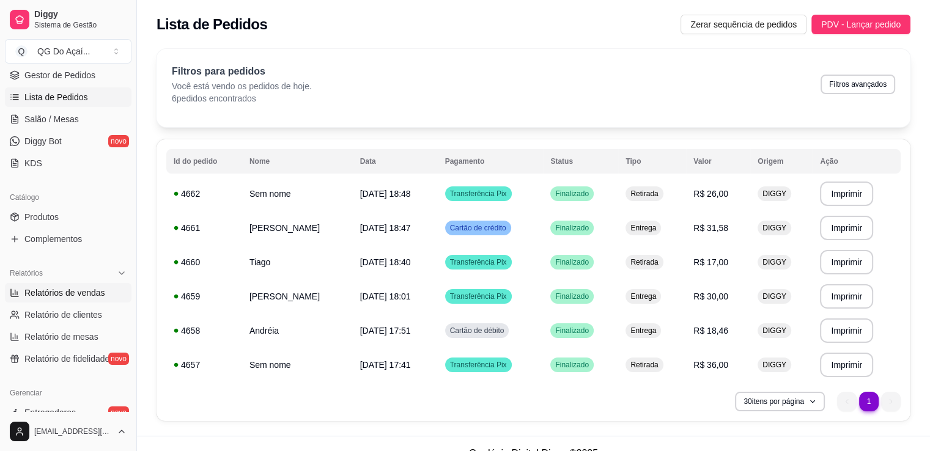
click at [78, 289] on span "Relatórios de vendas" at bounding box center [64, 293] width 81 height 12
select select "ALL"
select select "0"
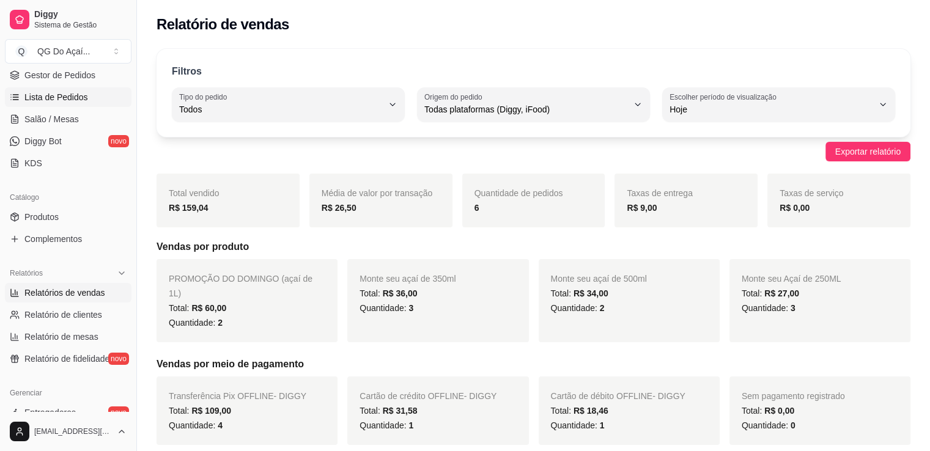
click at [95, 97] on link "Lista de Pedidos" at bounding box center [68, 97] width 127 height 20
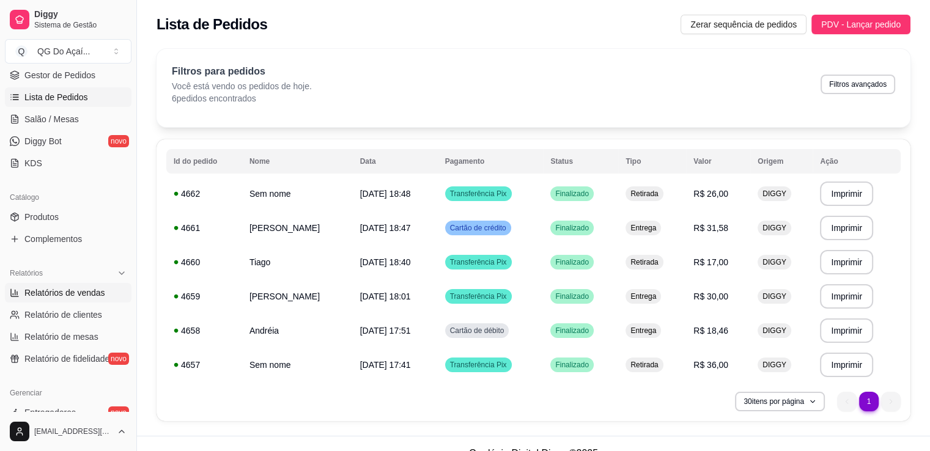
click at [81, 291] on span "Relatórios de vendas" at bounding box center [64, 293] width 81 height 12
select select "ALL"
select select "0"
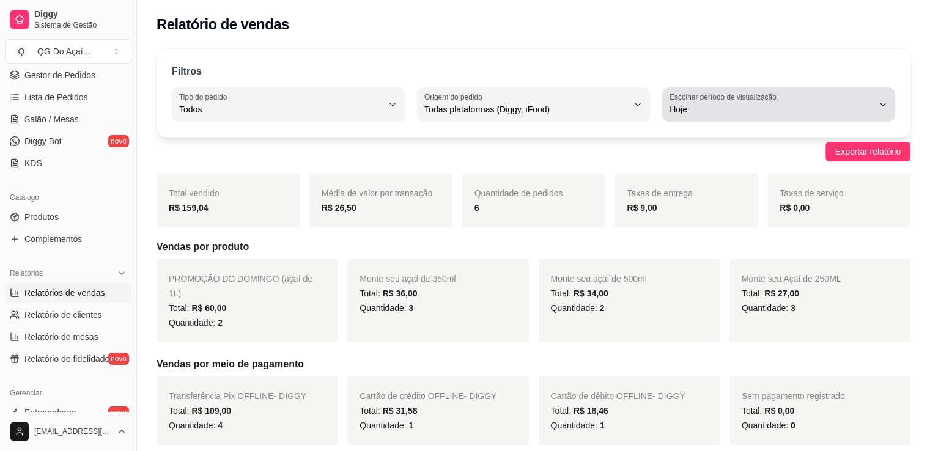
click at [696, 114] on span "Hoje" at bounding box center [772, 109] width 204 height 12
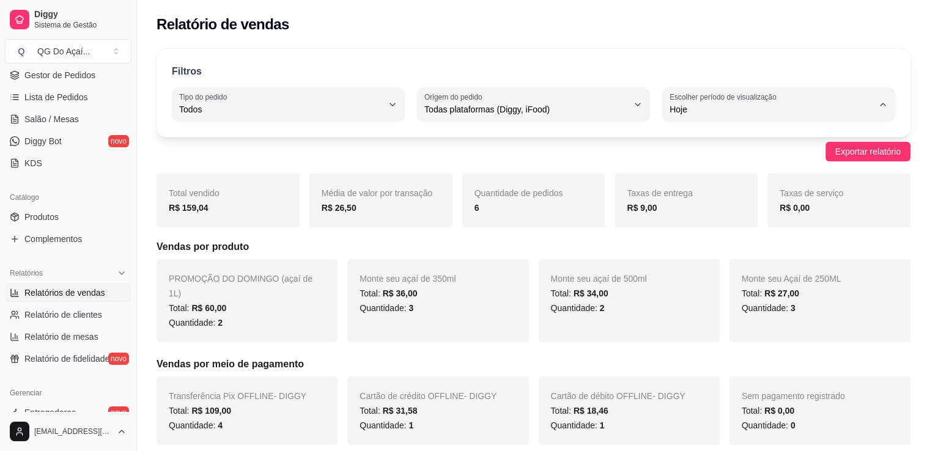
click at [695, 260] on span "Customizado" at bounding box center [772, 258] width 193 height 12
type input "-1"
select select "-1"
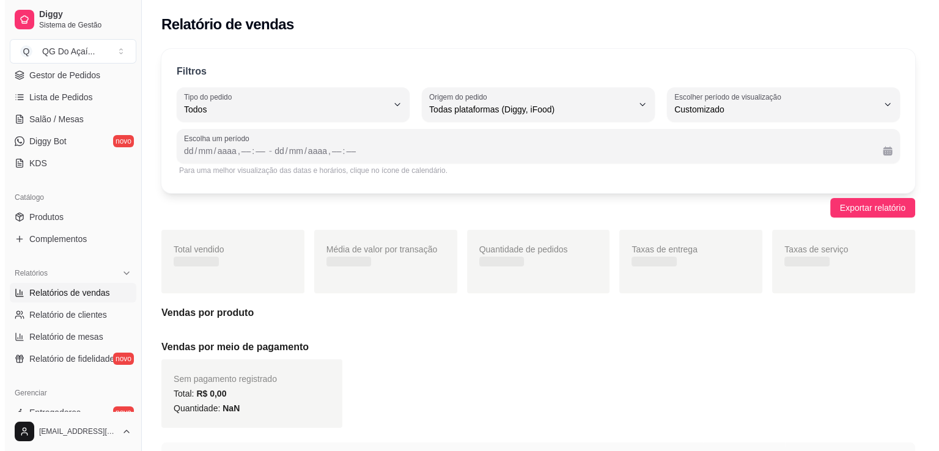
scroll to position [12, 0]
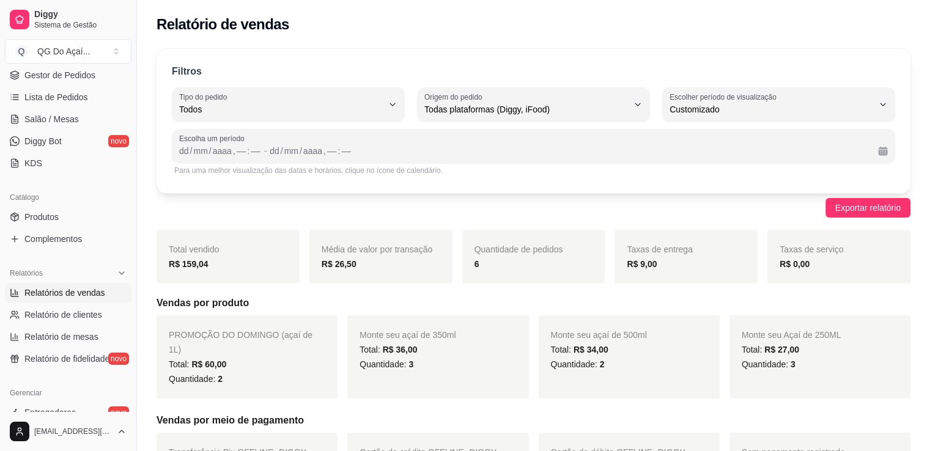
click at [590, 171] on div "Para uma melhor visualização das datas e horários, clique no ícone de calendári…" at bounding box center [533, 171] width 719 height 10
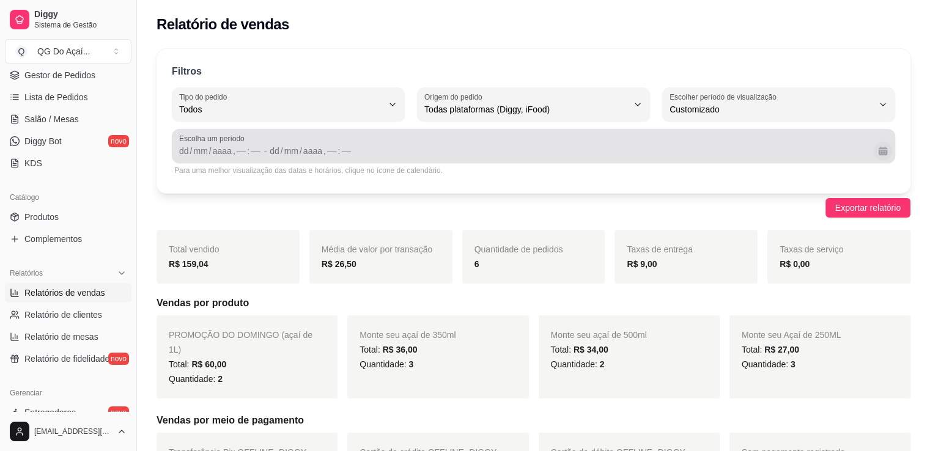
click at [884, 157] on button "Calendário" at bounding box center [882, 150] width 19 height 19
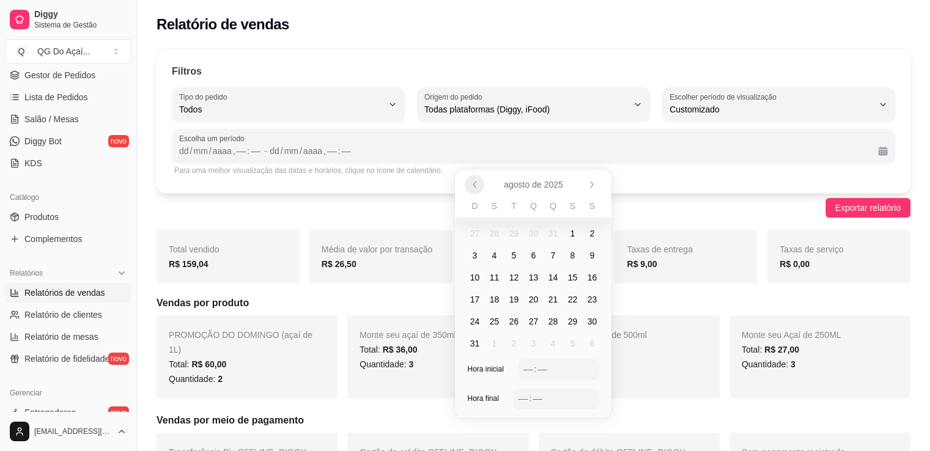
click at [471, 185] on icon "Anterior" at bounding box center [475, 185] width 10 height 10
click at [516, 239] on span "1" at bounding box center [513, 234] width 5 height 12
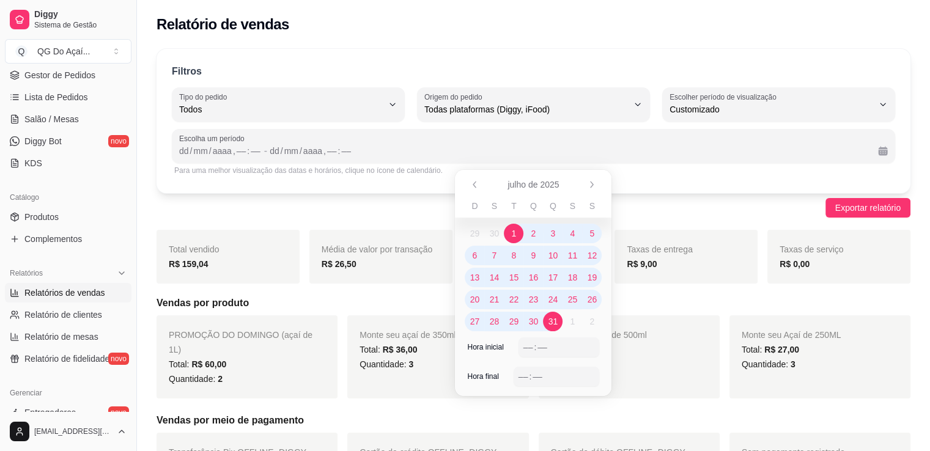
click at [551, 319] on span "31" at bounding box center [554, 322] width 10 height 12
click at [526, 349] on div "––" at bounding box center [528, 347] width 12 height 12
click at [889, 213] on span "Exportar relatório" at bounding box center [867, 207] width 65 height 13
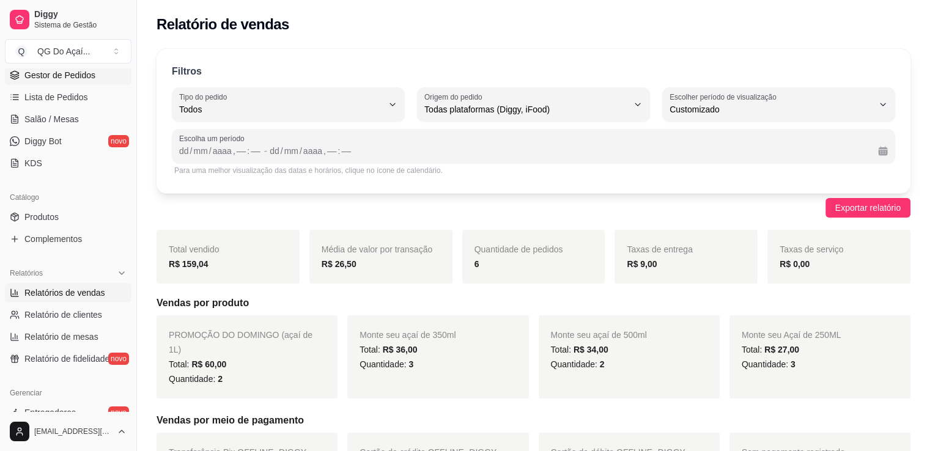
click at [64, 79] on span "Gestor de Pedidos" at bounding box center [59, 75] width 71 height 12
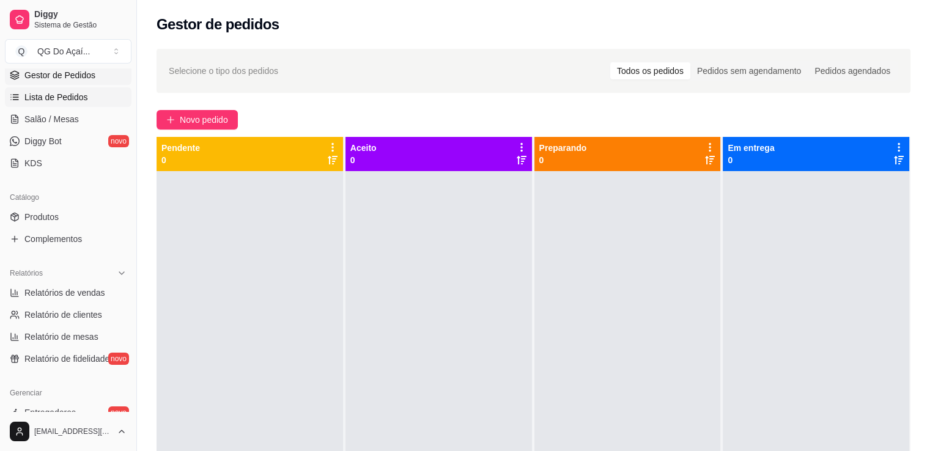
click at [79, 104] on link "Lista de Pedidos" at bounding box center [68, 97] width 127 height 20
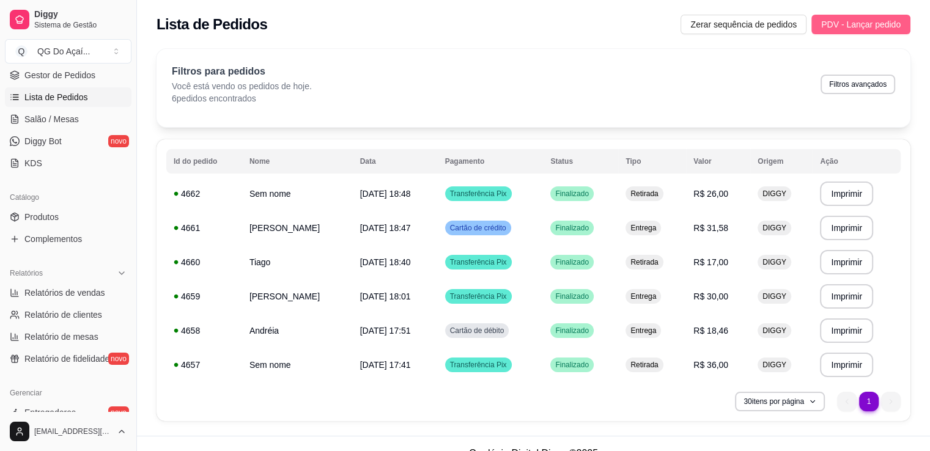
click at [861, 28] on span "PDV - Lançar pedido" at bounding box center [861, 24] width 80 height 13
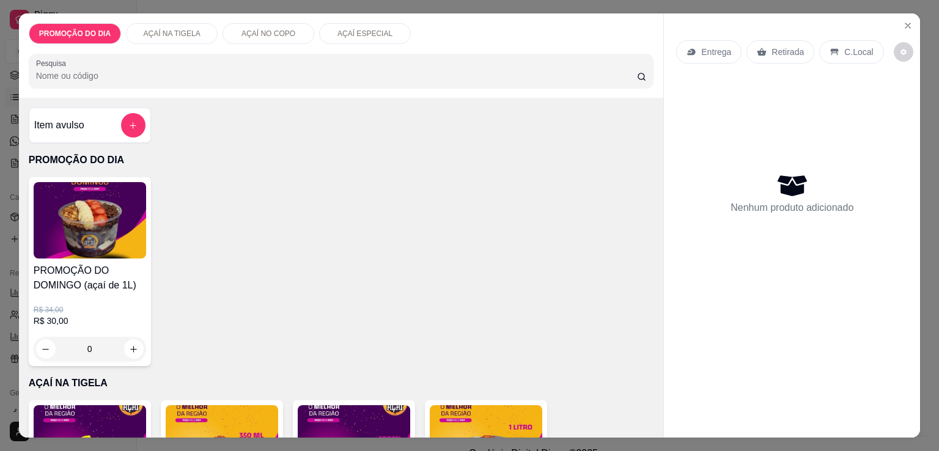
scroll to position [183, 0]
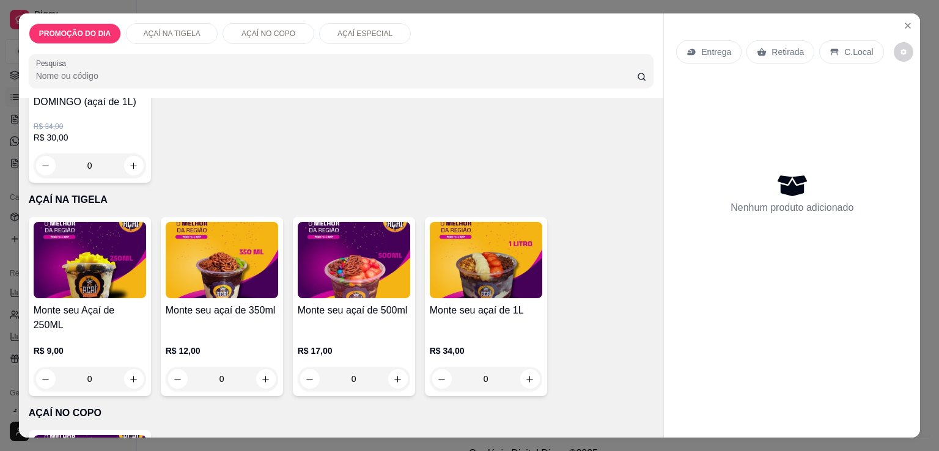
click at [264, 367] on div "0" at bounding box center [222, 379] width 113 height 24
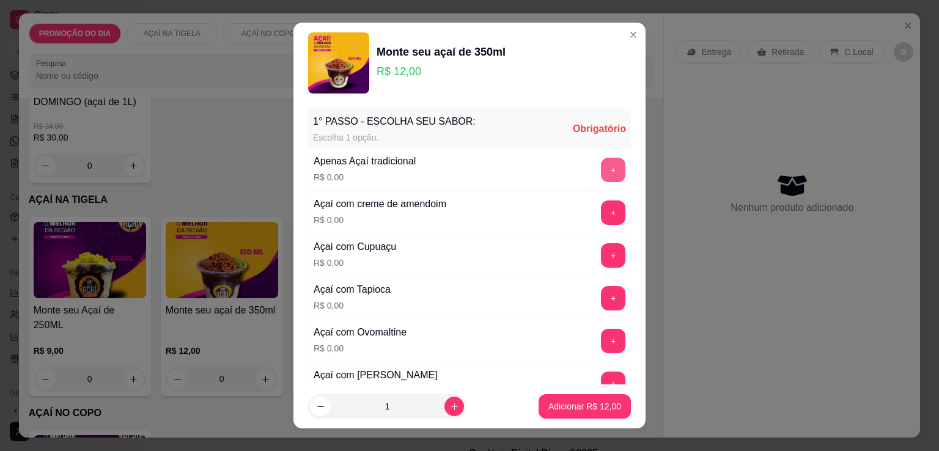
click at [601, 165] on button "+" at bounding box center [613, 170] width 24 height 24
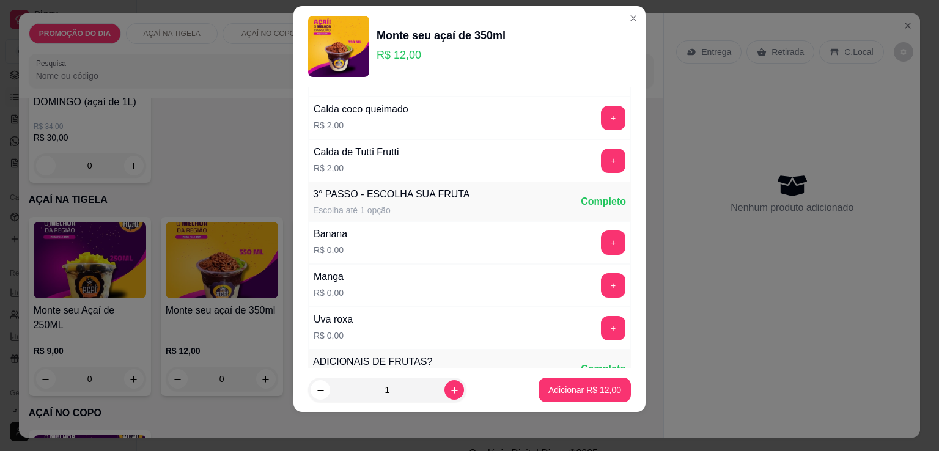
scroll to position [3198, 0]
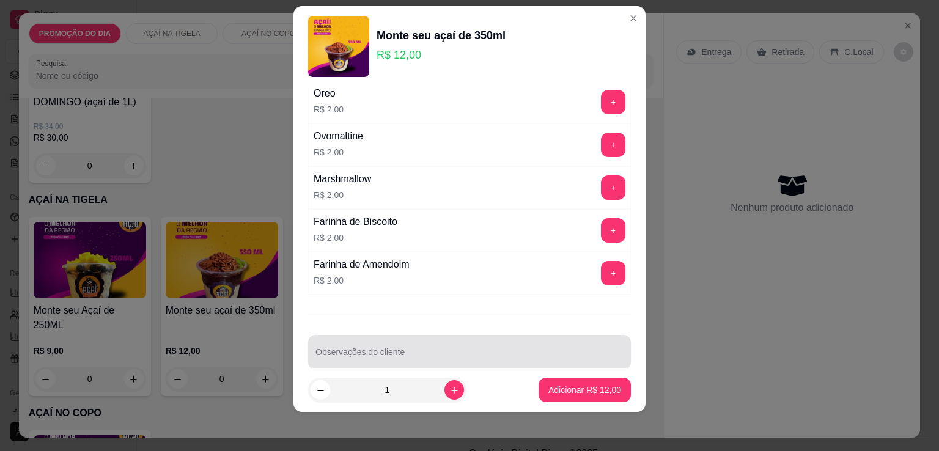
click at [369, 351] on input "Observações do cliente" at bounding box center [470, 357] width 308 height 12
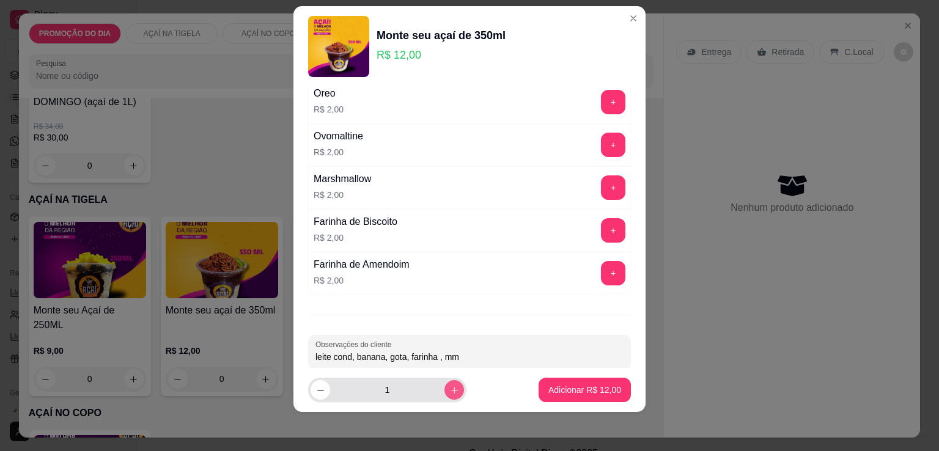
type input "leite cond, banana, gota, farinha , mm"
click at [451, 390] on icon "increase-product-quantity" at bounding box center [454, 390] width 7 height 7
type input "2"
click at [610, 392] on button "Adicionar R$ 24,00" at bounding box center [585, 390] width 92 height 24
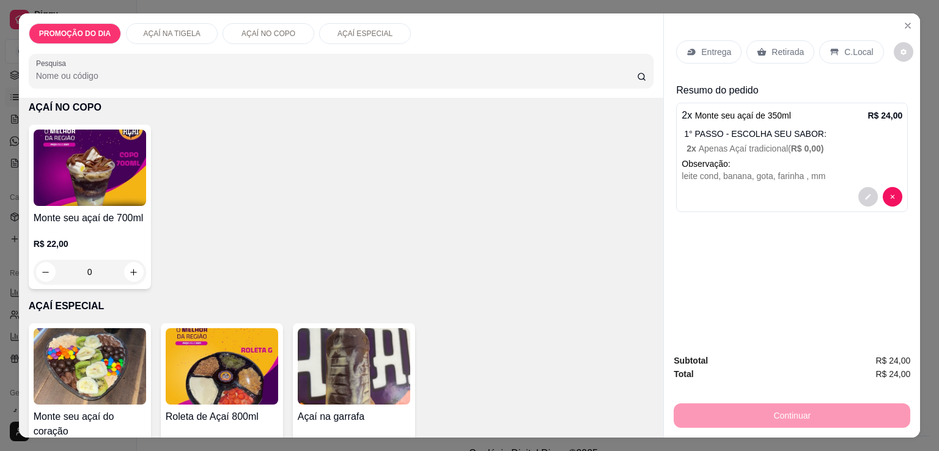
scroll to position [245, 0]
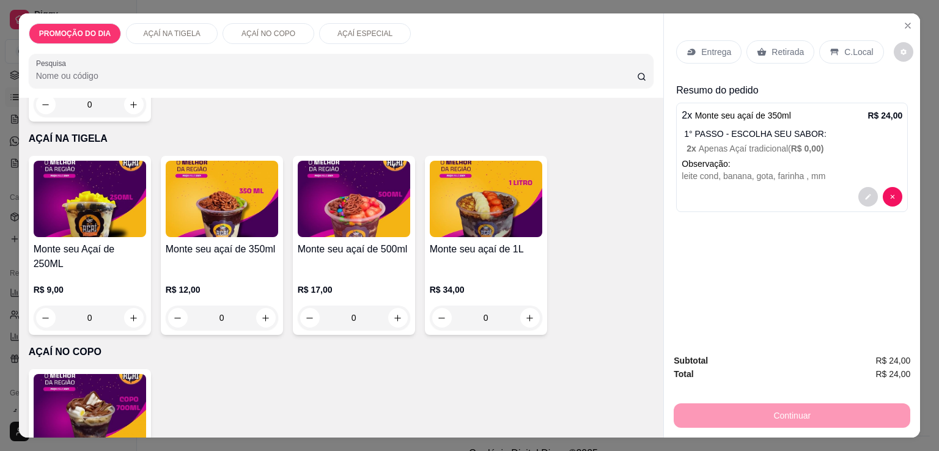
click at [392, 306] on div "0" at bounding box center [354, 318] width 113 height 24
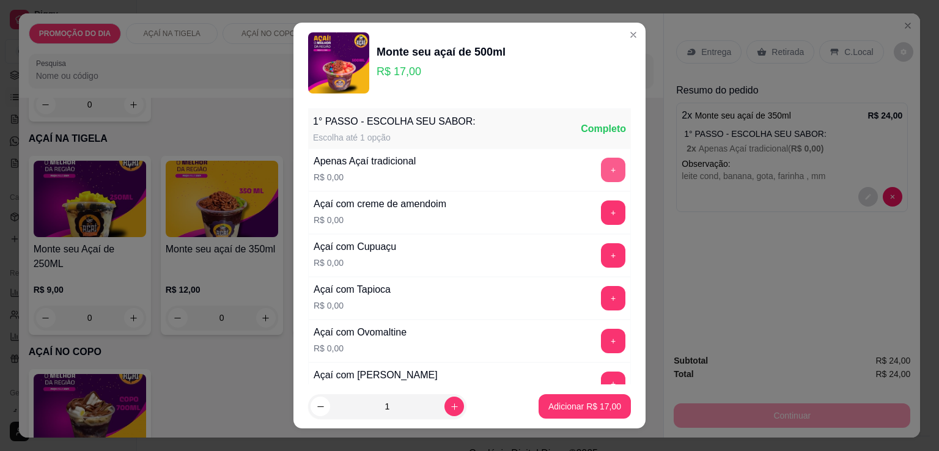
click at [601, 163] on button "+" at bounding box center [613, 170] width 24 height 24
click at [596, 163] on div "+" at bounding box center [613, 170] width 34 height 24
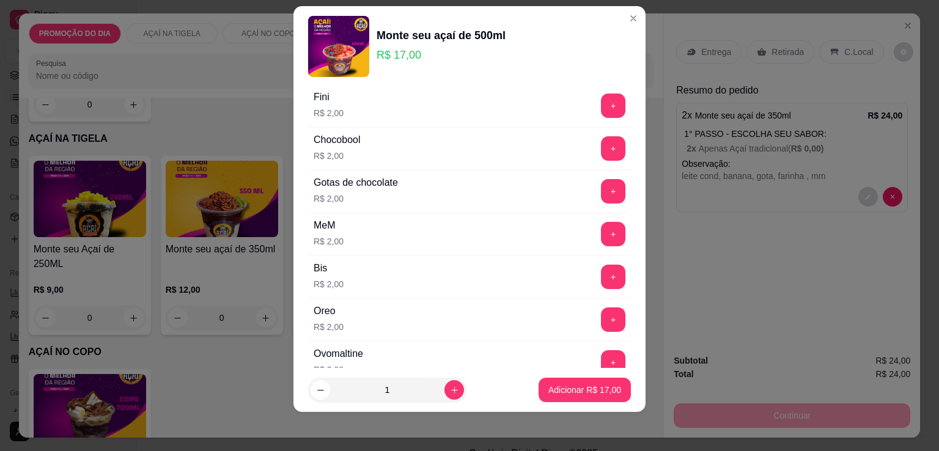
scroll to position [3198, 0]
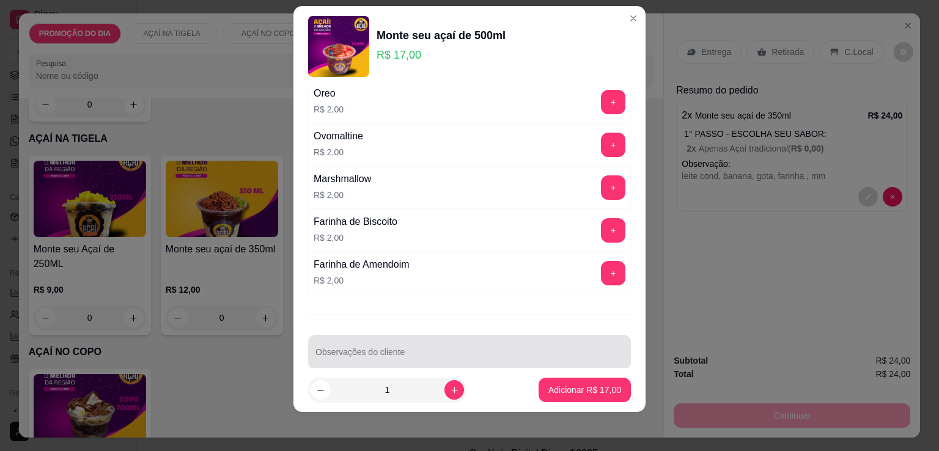
click at [369, 340] on div at bounding box center [470, 352] width 308 height 24
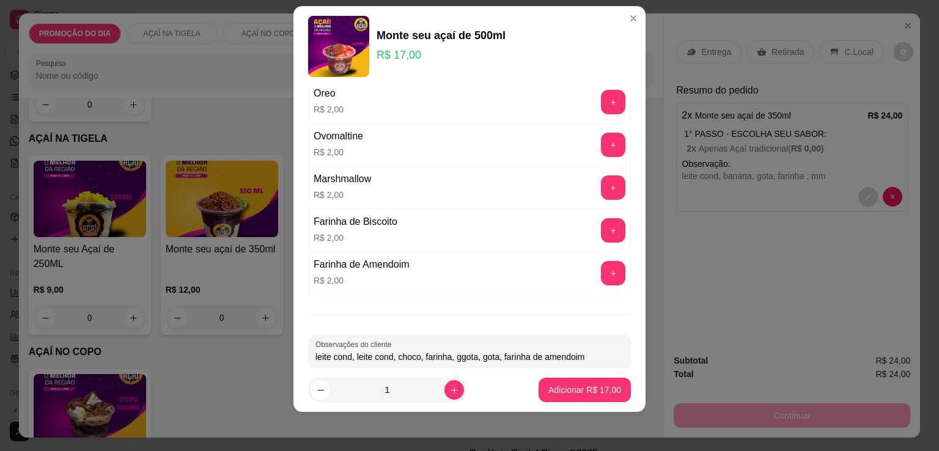
type input "leite cond, leite cond, choco, farinha, ggota, gota, farinha de amendoim"
click at [582, 390] on p "Adicionar R$ 17,00" at bounding box center [585, 390] width 71 height 12
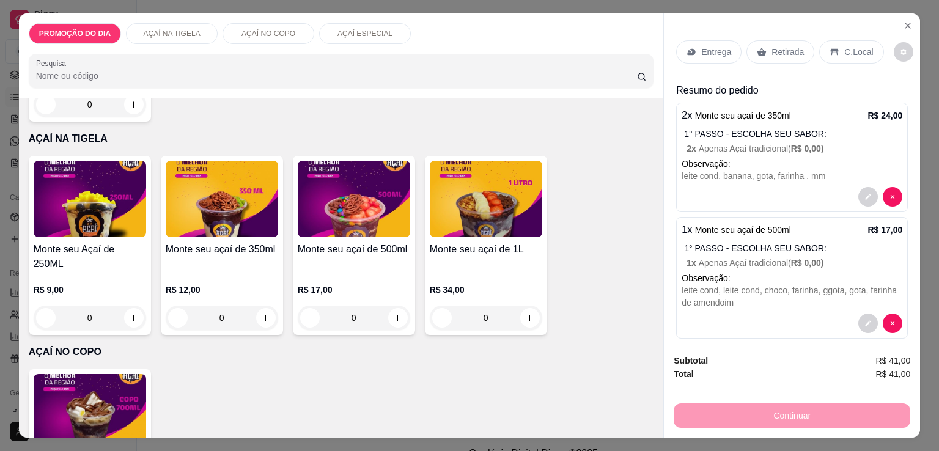
click at [800, 43] on div "Retirada" at bounding box center [781, 51] width 68 height 23
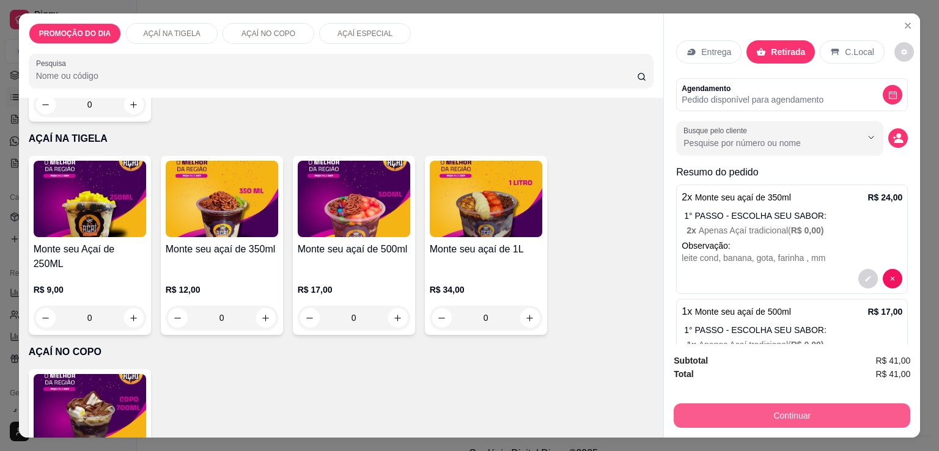
click at [778, 412] on button "Continuar" at bounding box center [792, 416] width 237 height 24
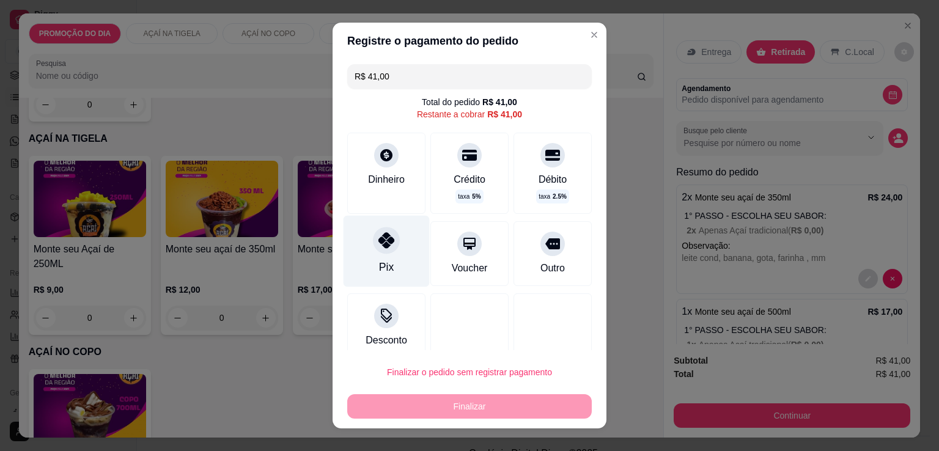
click at [386, 265] on div "Pix" at bounding box center [387, 252] width 86 height 72
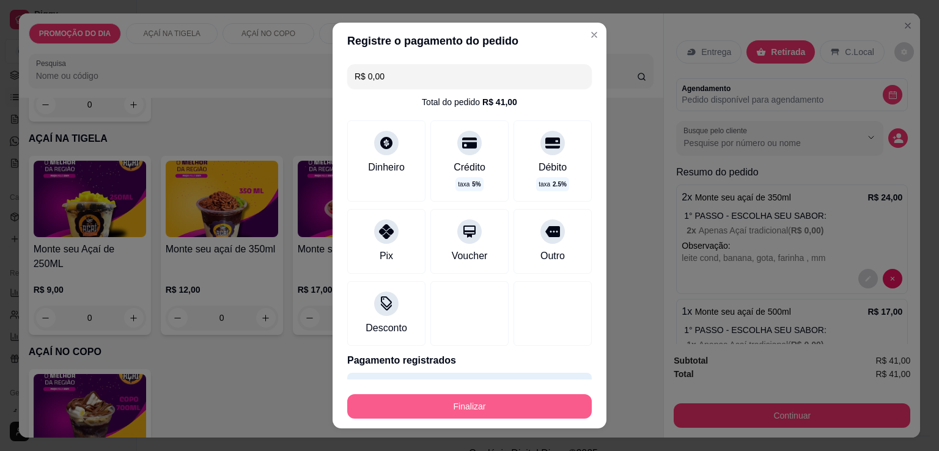
click at [435, 408] on button "Finalizar" at bounding box center [469, 407] width 245 height 24
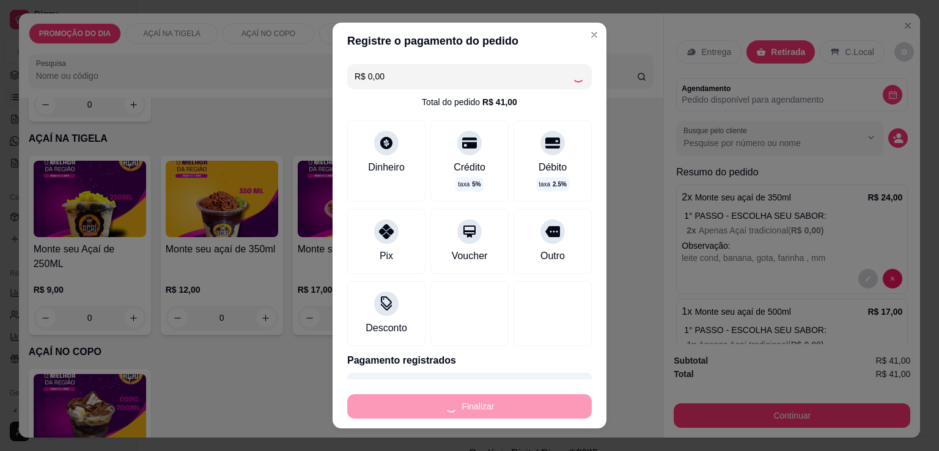
type input "-R$ 41,00"
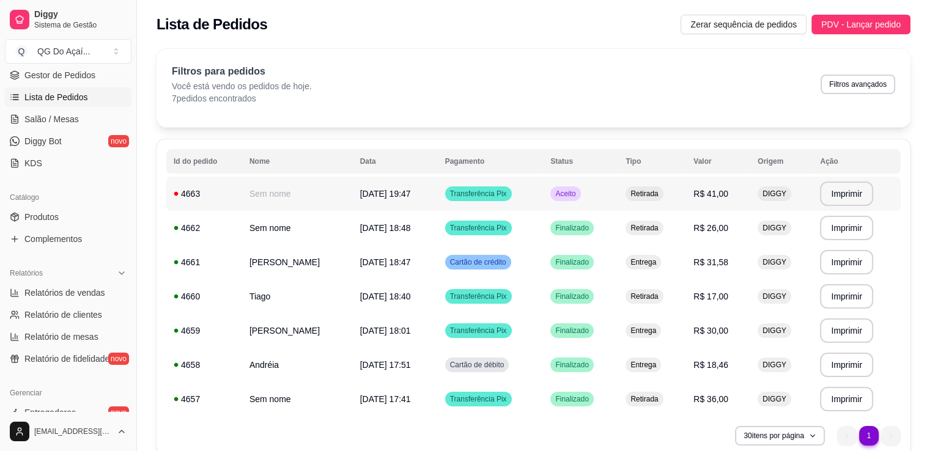
click at [432, 193] on td "[DATE] 19:47" at bounding box center [395, 194] width 85 height 34
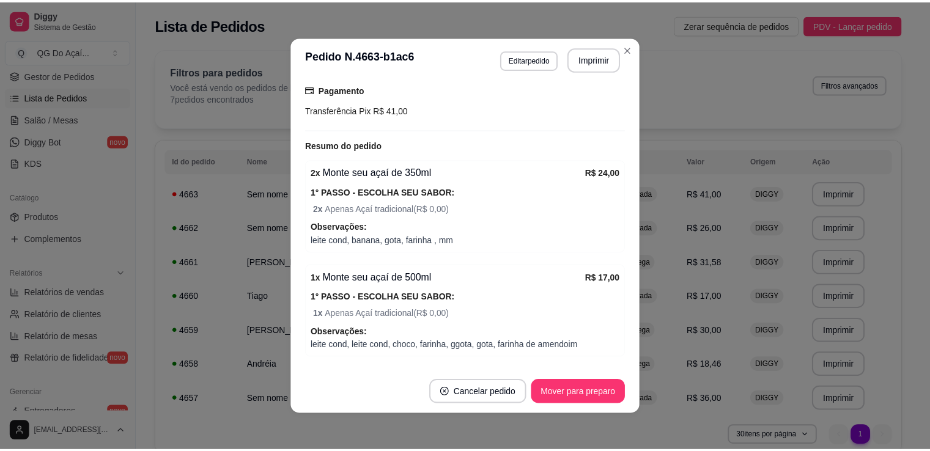
scroll to position [207, 0]
